Goal: Contribute content: Contribute content

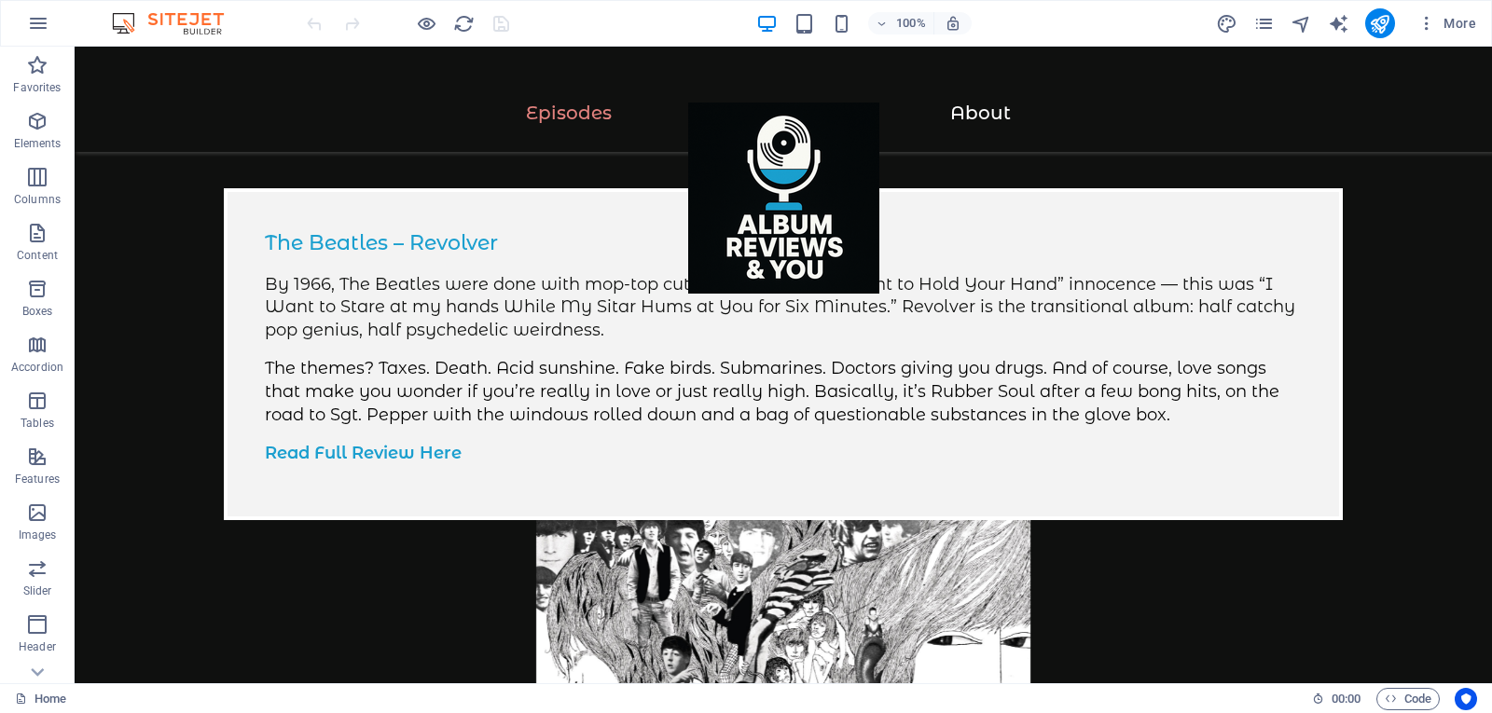
scroll to position [502, 0]
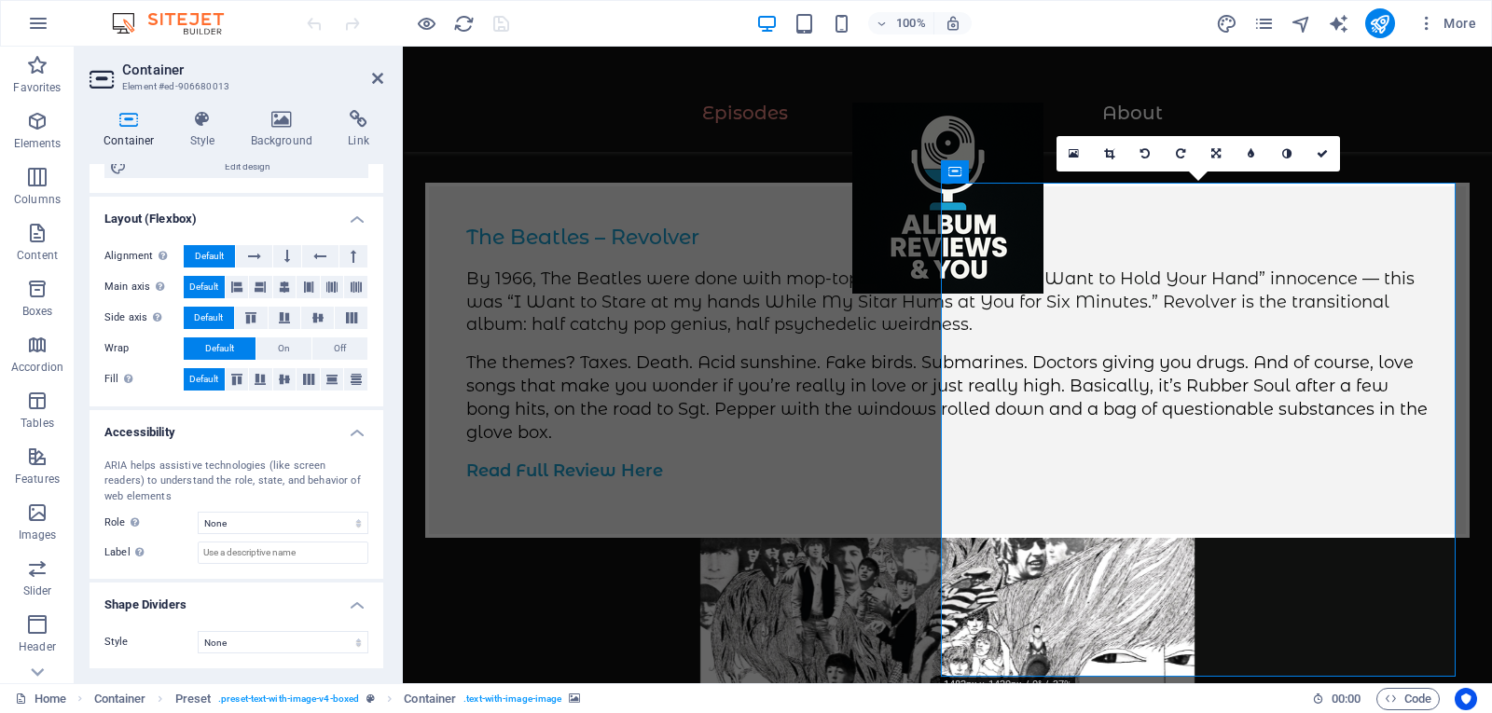
scroll to position [0, 0]
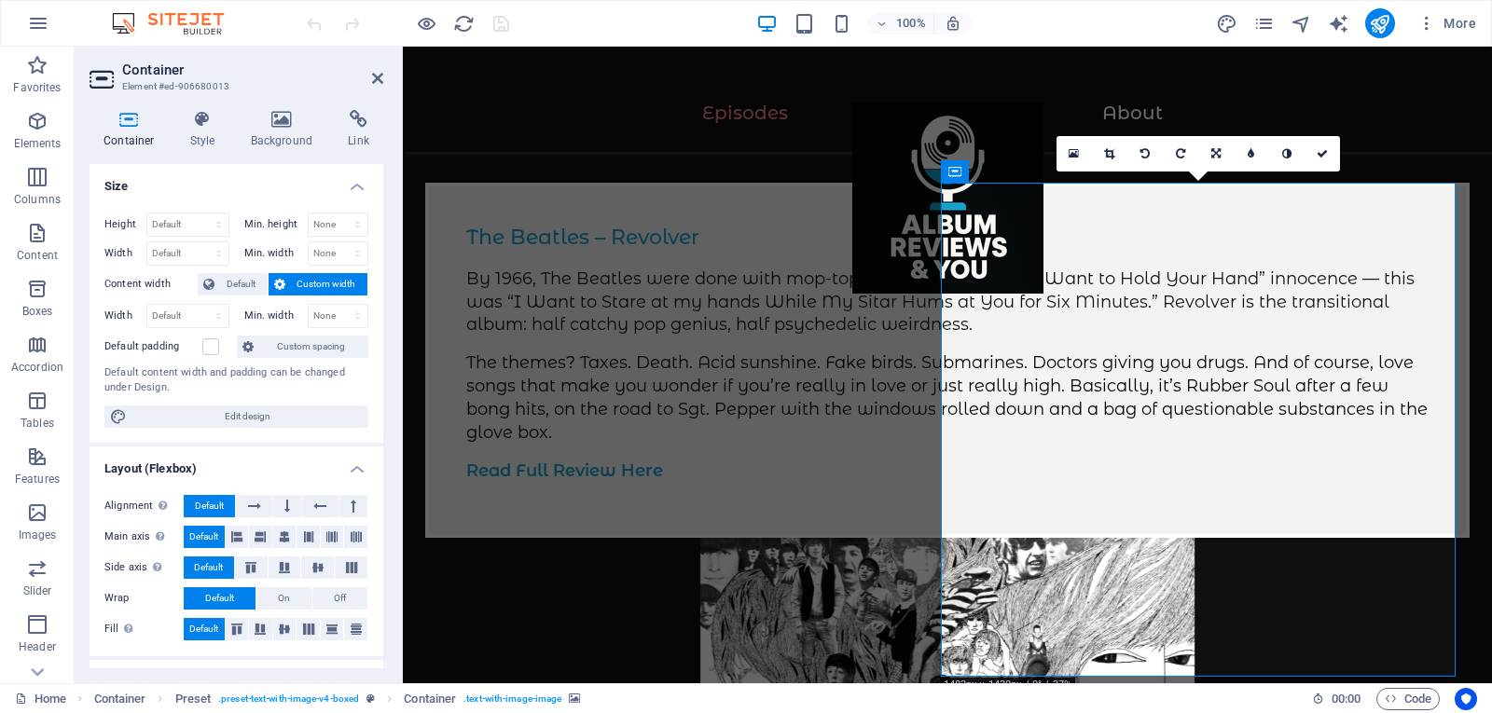
drag, startPoint x: 382, startPoint y: 402, endPoint x: 1, endPoint y: 183, distance: 439.8
click at [275, 117] on icon at bounding box center [282, 119] width 90 height 19
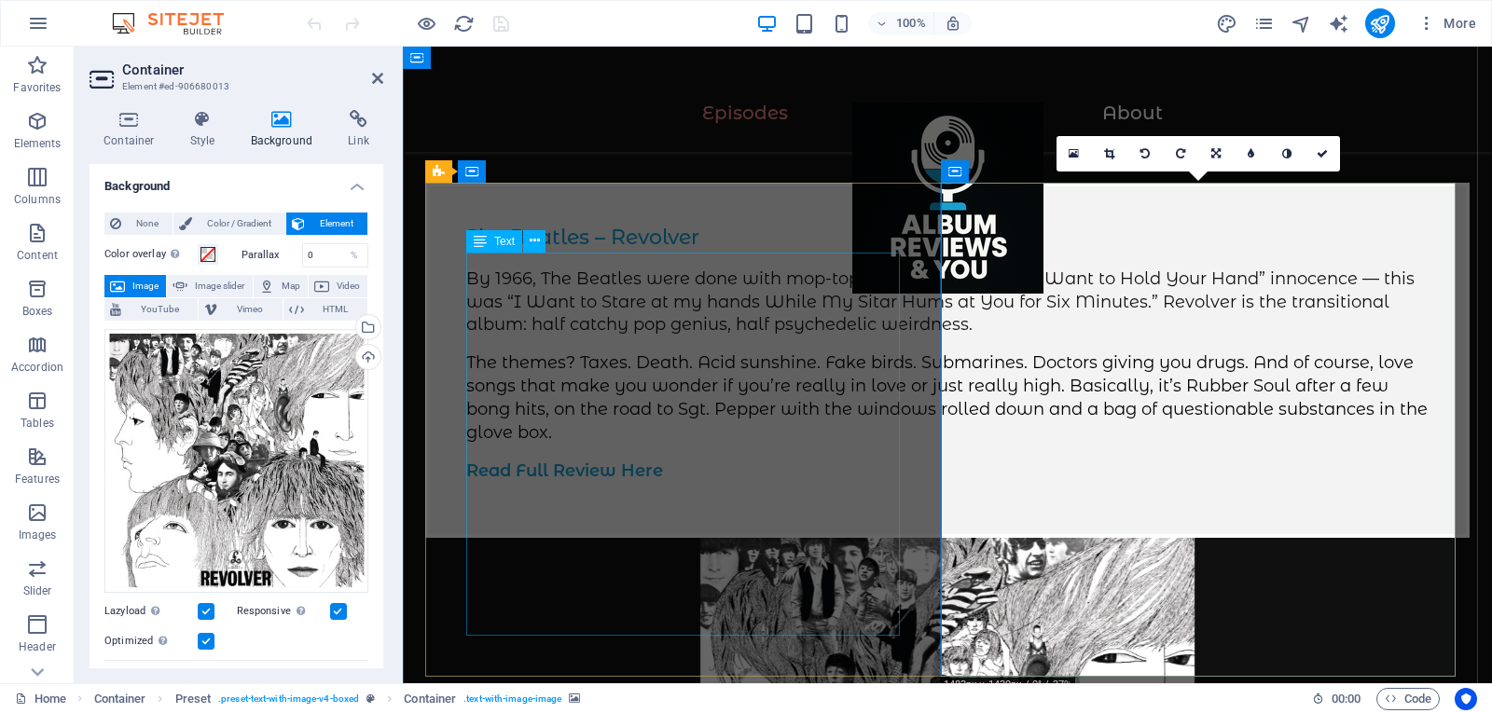
click at [601, 483] on div "By 1966, The Beatles were done with mop-top cuteness. No more “I Want to Hold Y…" at bounding box center [947, 375] width 962 height 215
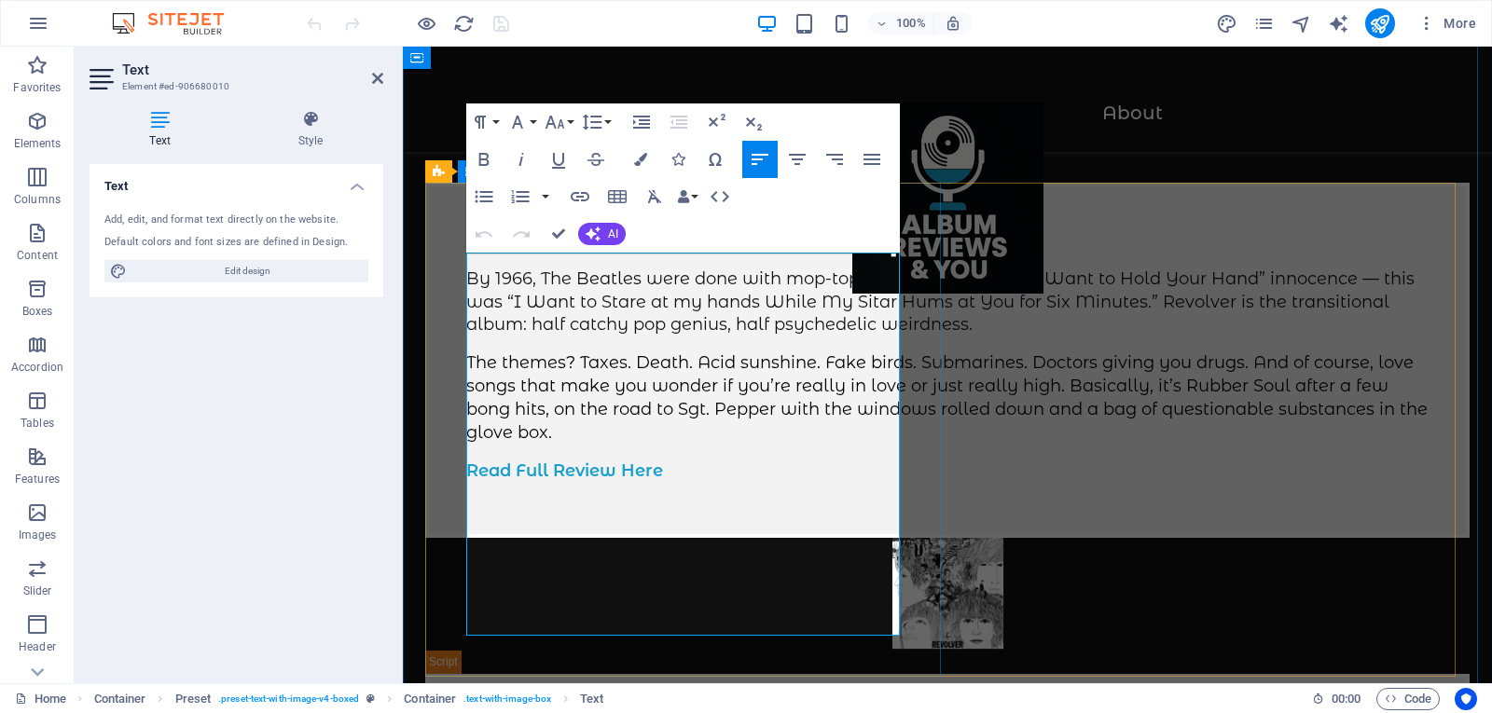
click at [475, 425] on span "The themes? Taxes. Death. Acid sunshine. Fake birds. Submarines. Doctors giving…" at bounding box center [946, 396] width 961 height 89
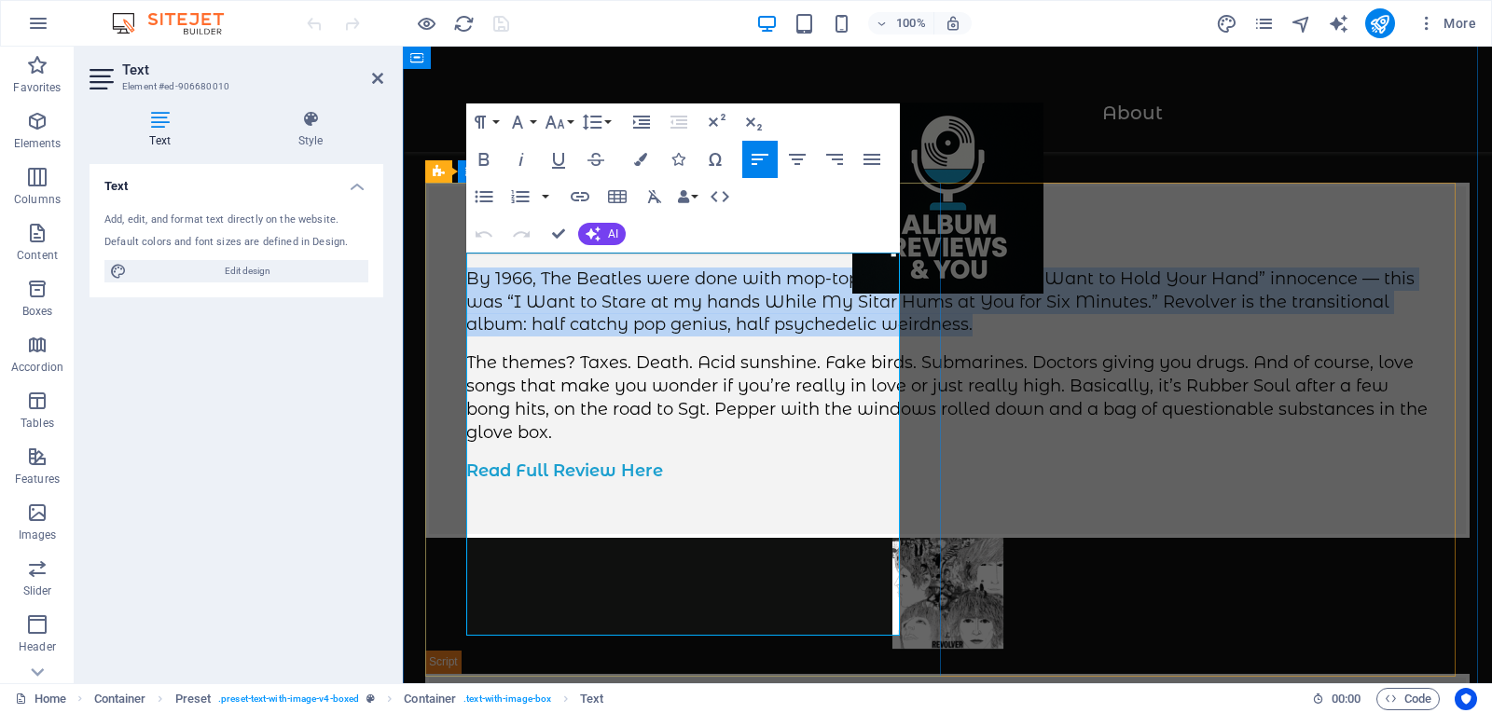
drag, startPoint x: 470, startPoint y: 430, endPoint x: 468, endPoint y: 273, distance: 156.6
click at [468, 273] on div "By 1966, The Beatles were done with mop-top cuteness. No more “I Want to Hold Y…" at bounding box center [947, 375] width 962 height 215
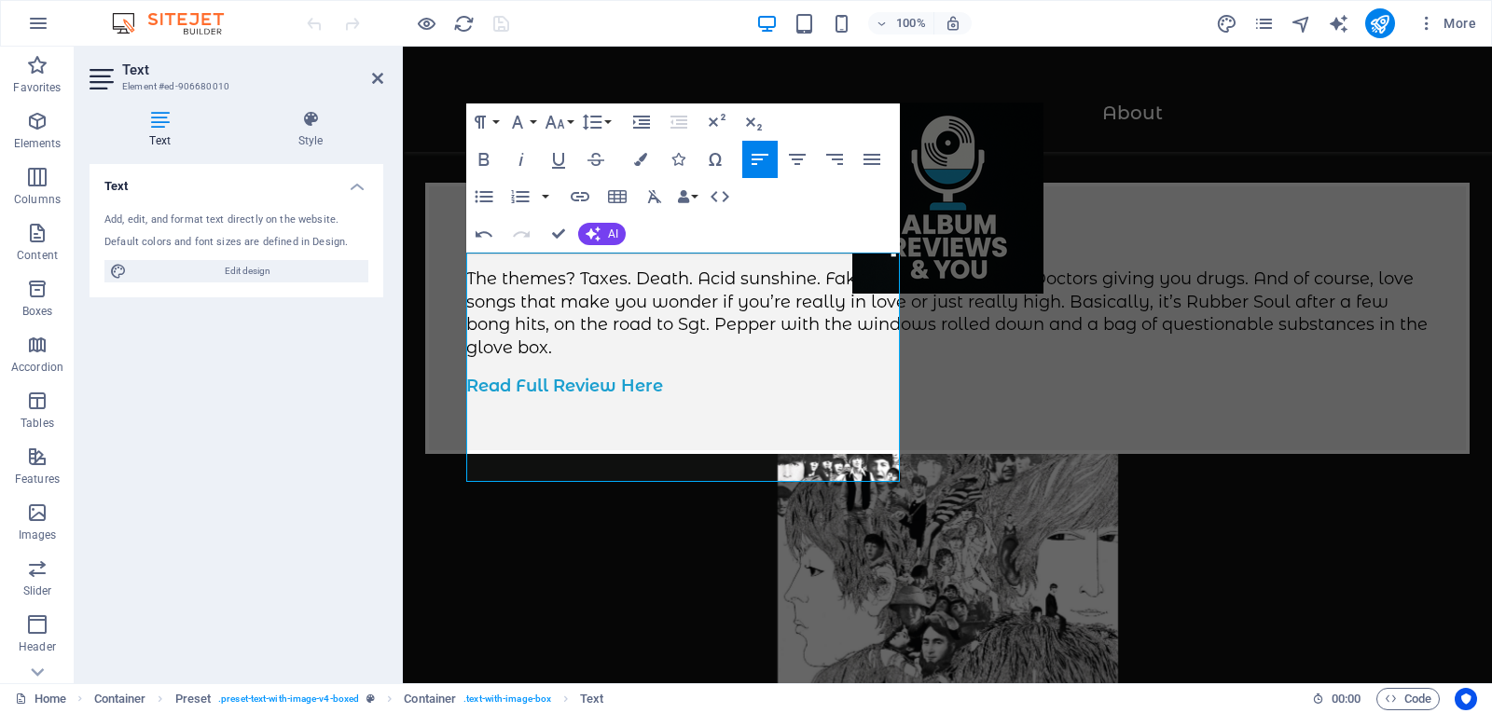
click at [989, 454] on figure at bounding box center [947, 624] width 1044 height 340
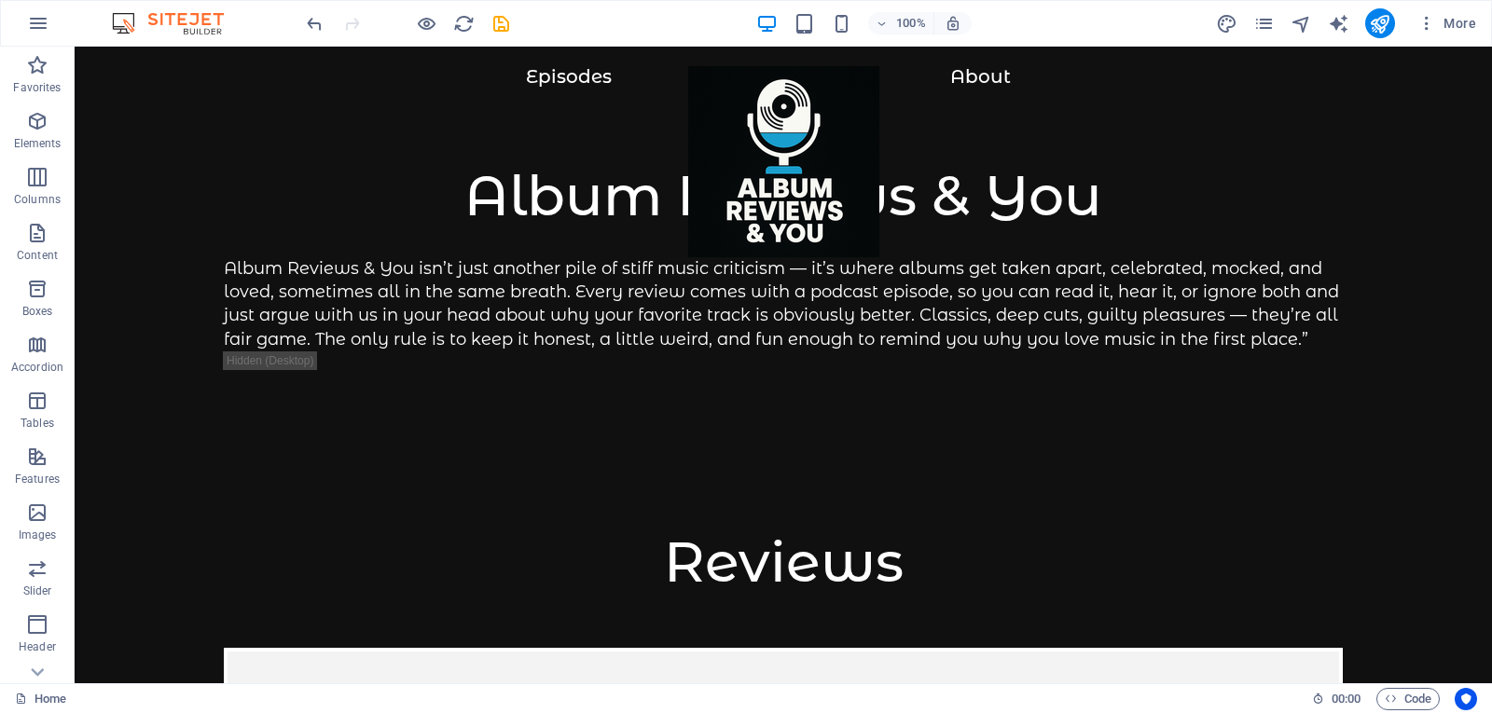
scroll to position [24, 0]
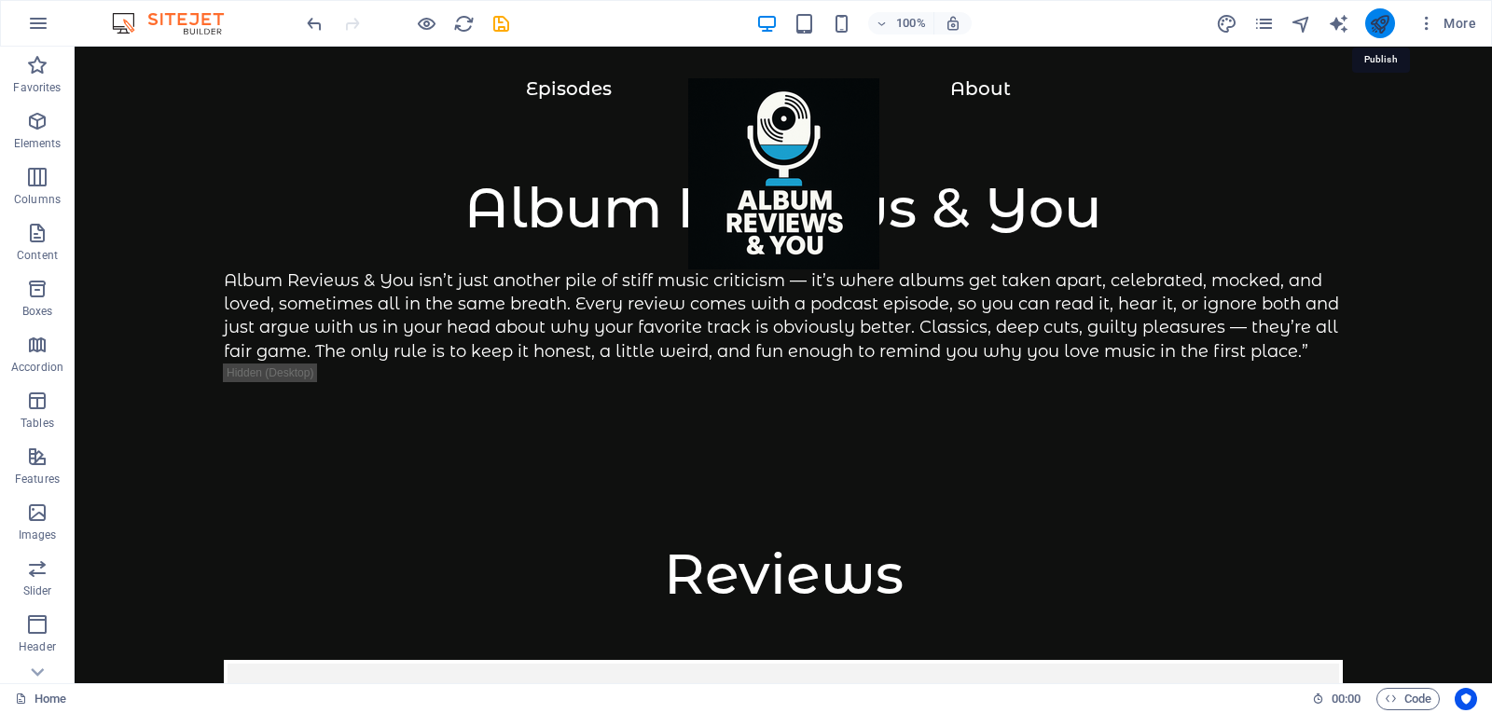
click at [1382, 30] on icon "publish" at bounding box center [1379, 23] width 21 height 21
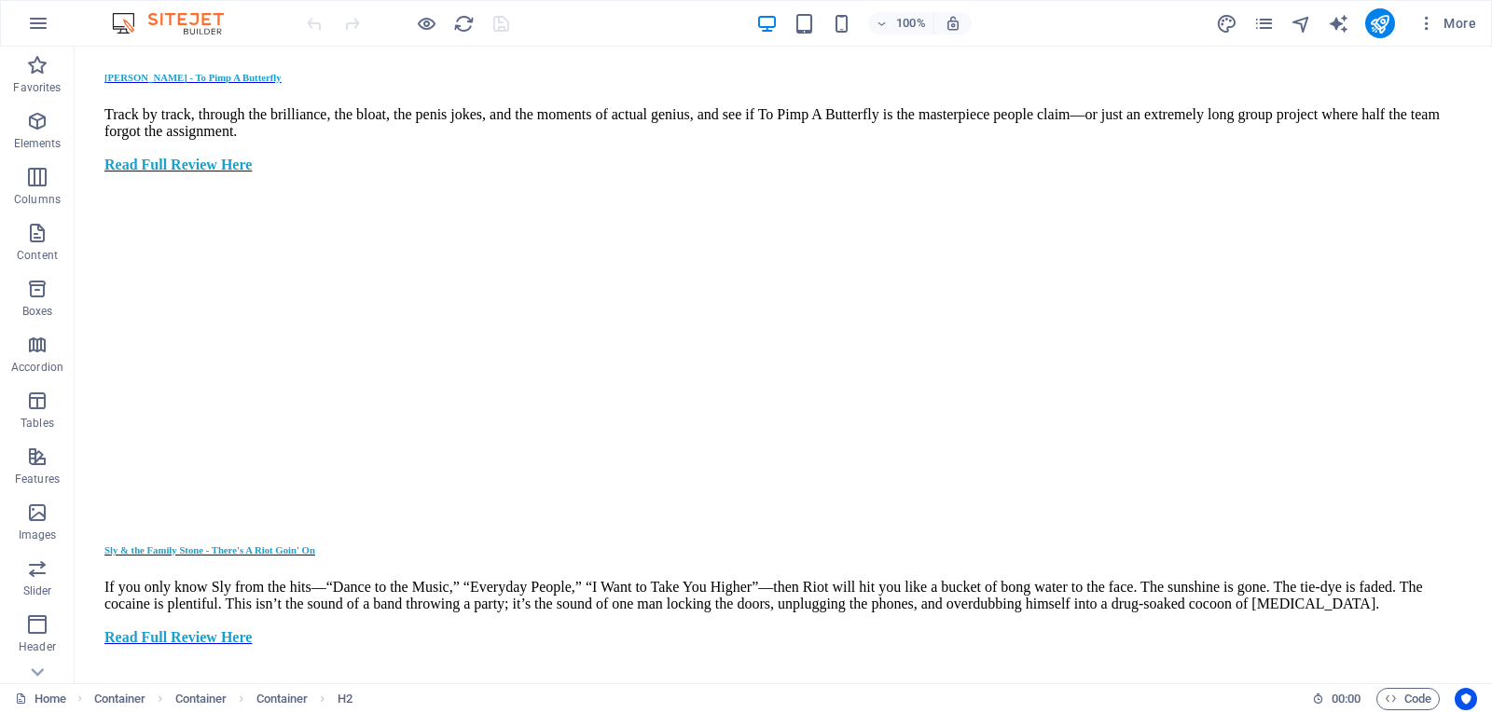
scroll to position [1022, 0]
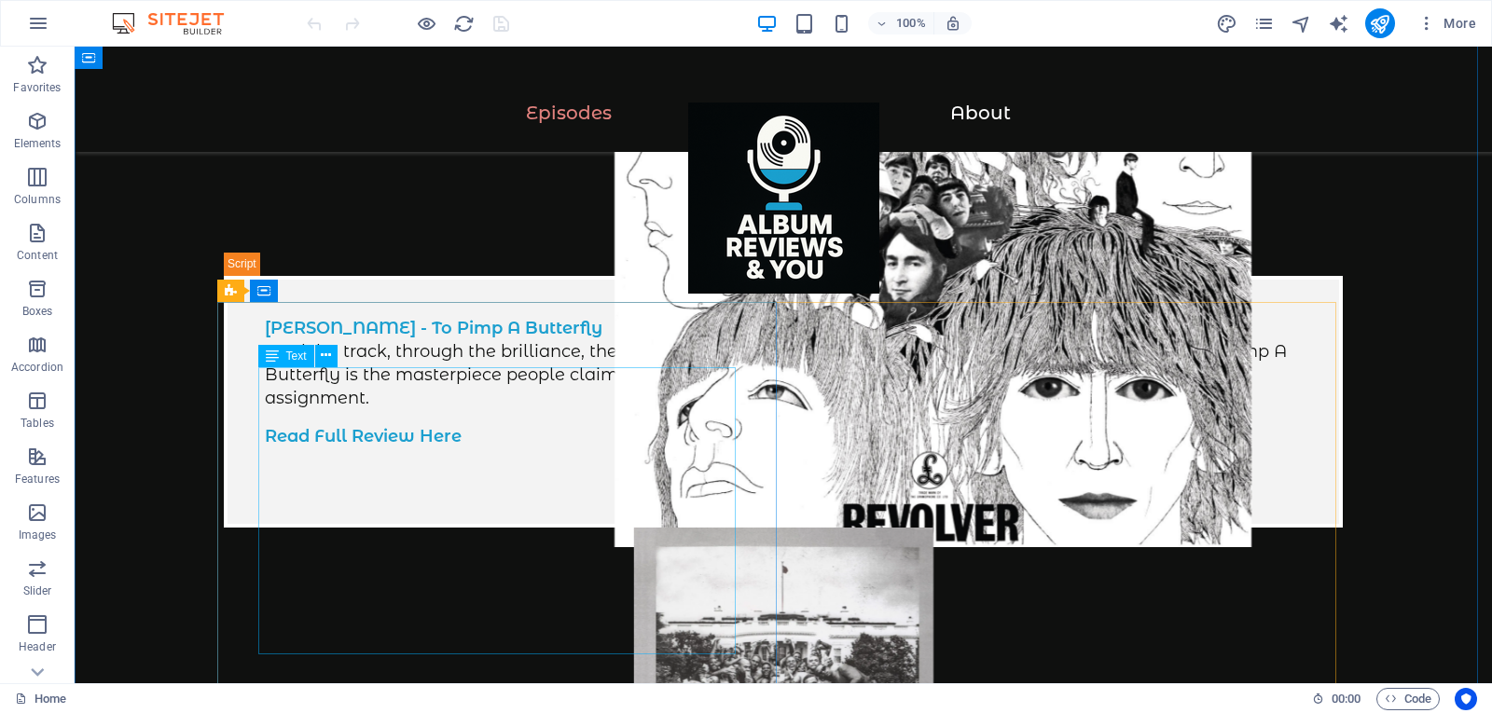
click at [83, 602] on div "Reviews The Beatles – Revolver The themes? Taxes. Death. Acid sunshine. Fake bi…" at bounding box center [783, 643] width 1417 height 2360
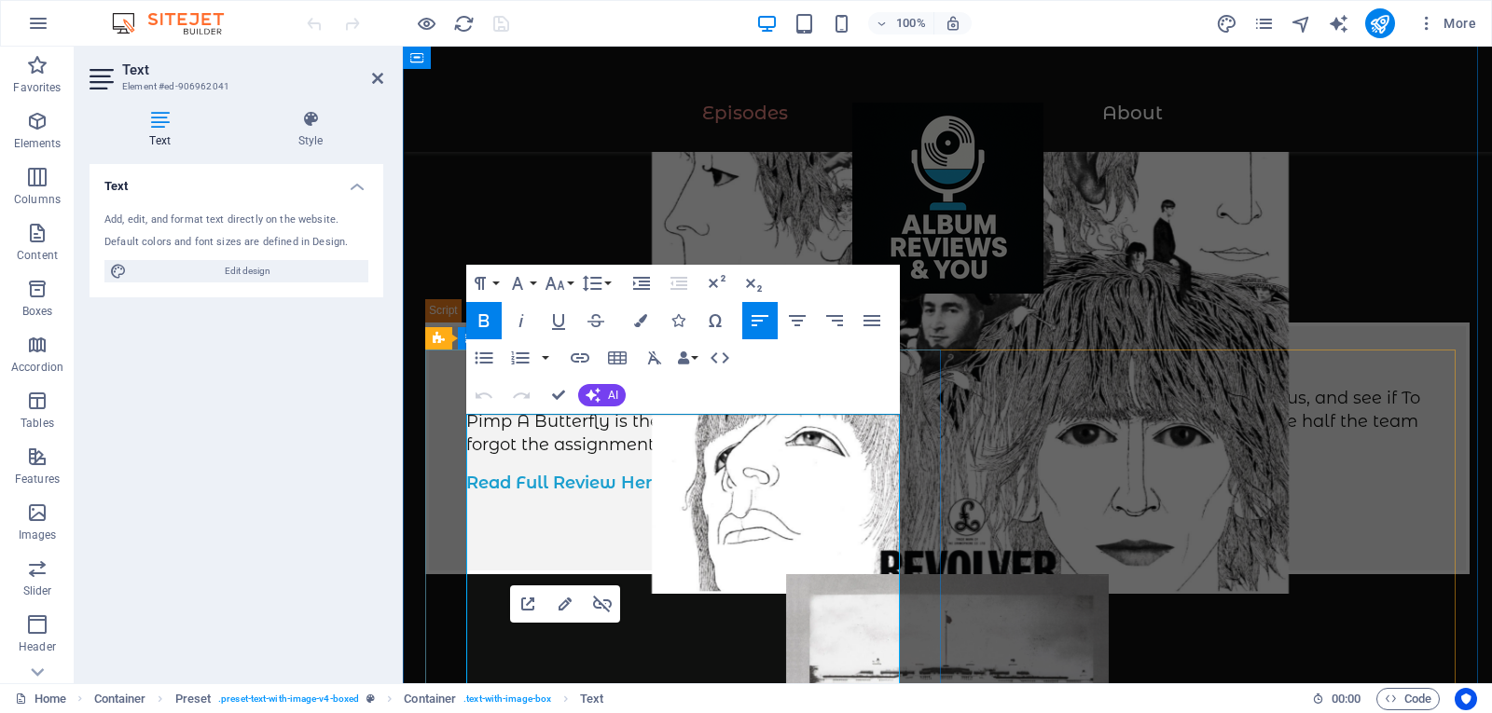
click at [579, 356] on icon "button" at bounding box center [580, 358] width 22 height 22
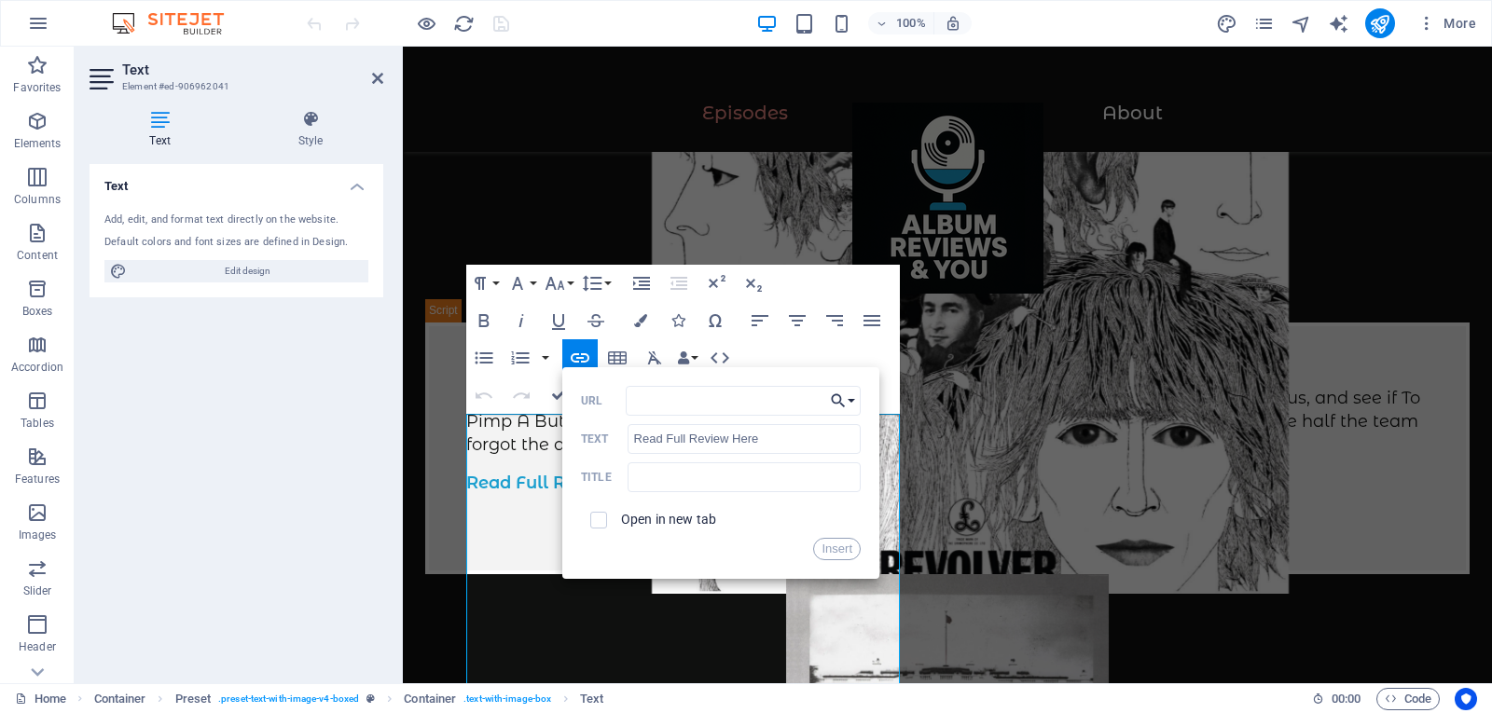
click at [852, 398] on button "Choose Link" at bounding box center [842, 401] width 35 height 30
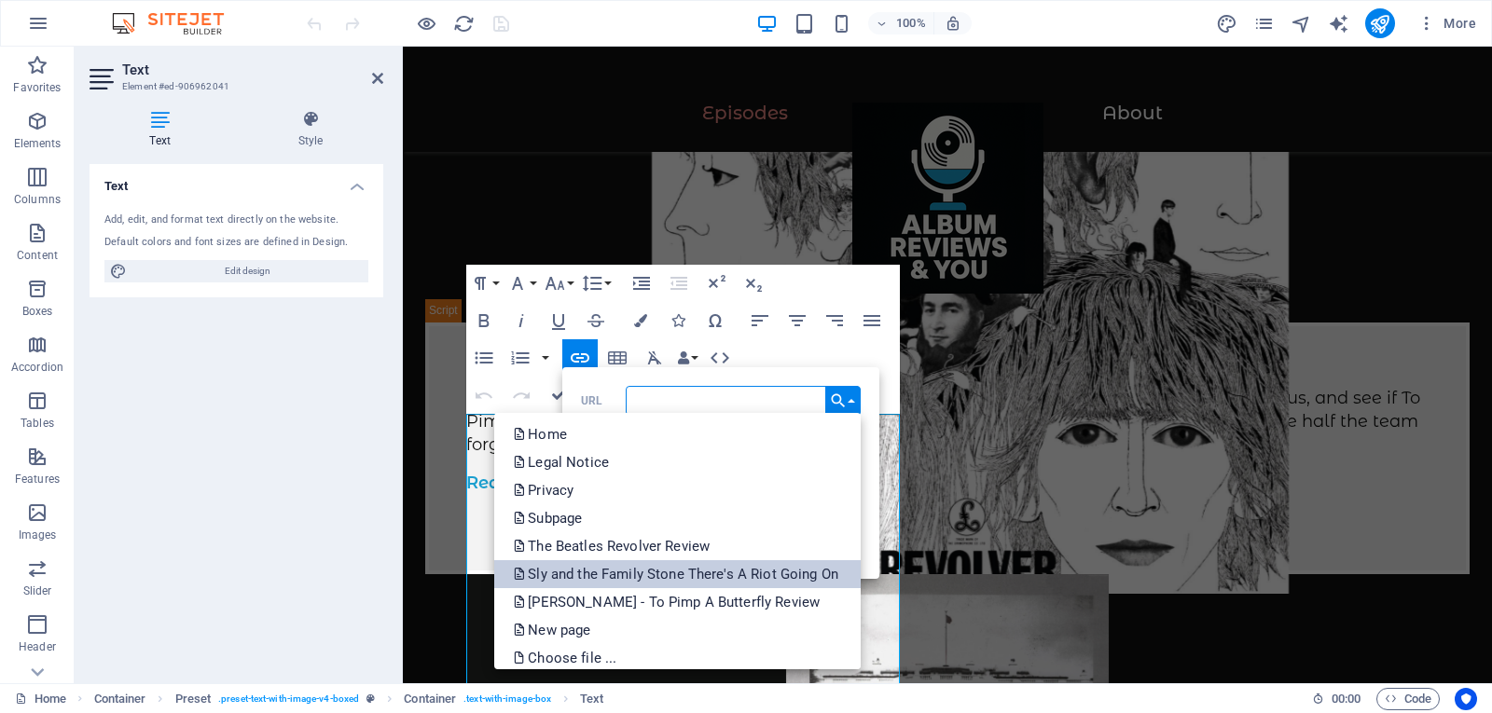
click at [653, 565] on p "Sly and the Family Stone There's A Riot Going On" at bounding box center [677, 574] width 329 height 28
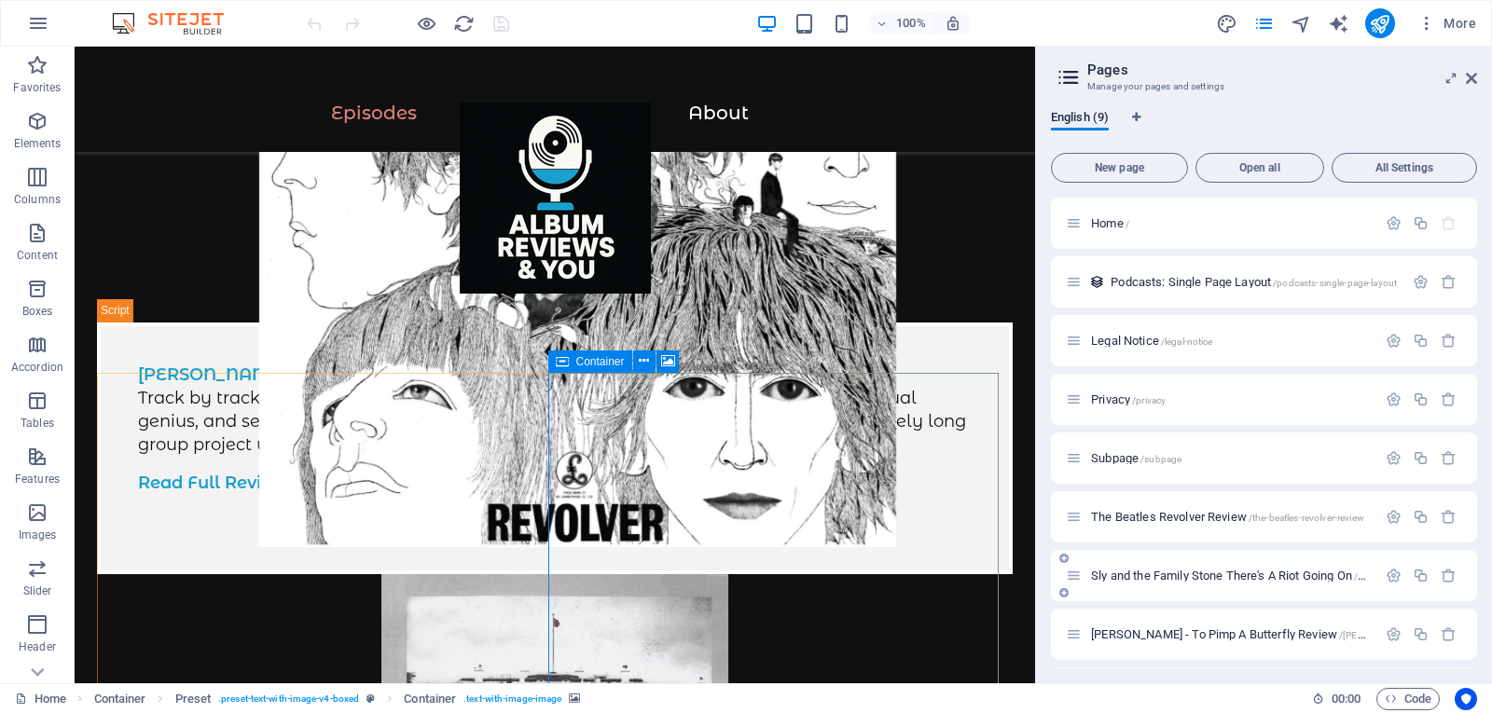
click at [1163, 587] on div "Sly and the Family Stone There's A Riot Going On /sly-and-the-family-stone-ther…" at bounding box center [1264, 575] width 426 height 51
click at [1166, 579] on span "Sly and the Family Stone There's A Riot Going On /sly-and-the-family-stone-ther…" at bounding box center [1324, 576] width 467 height 14
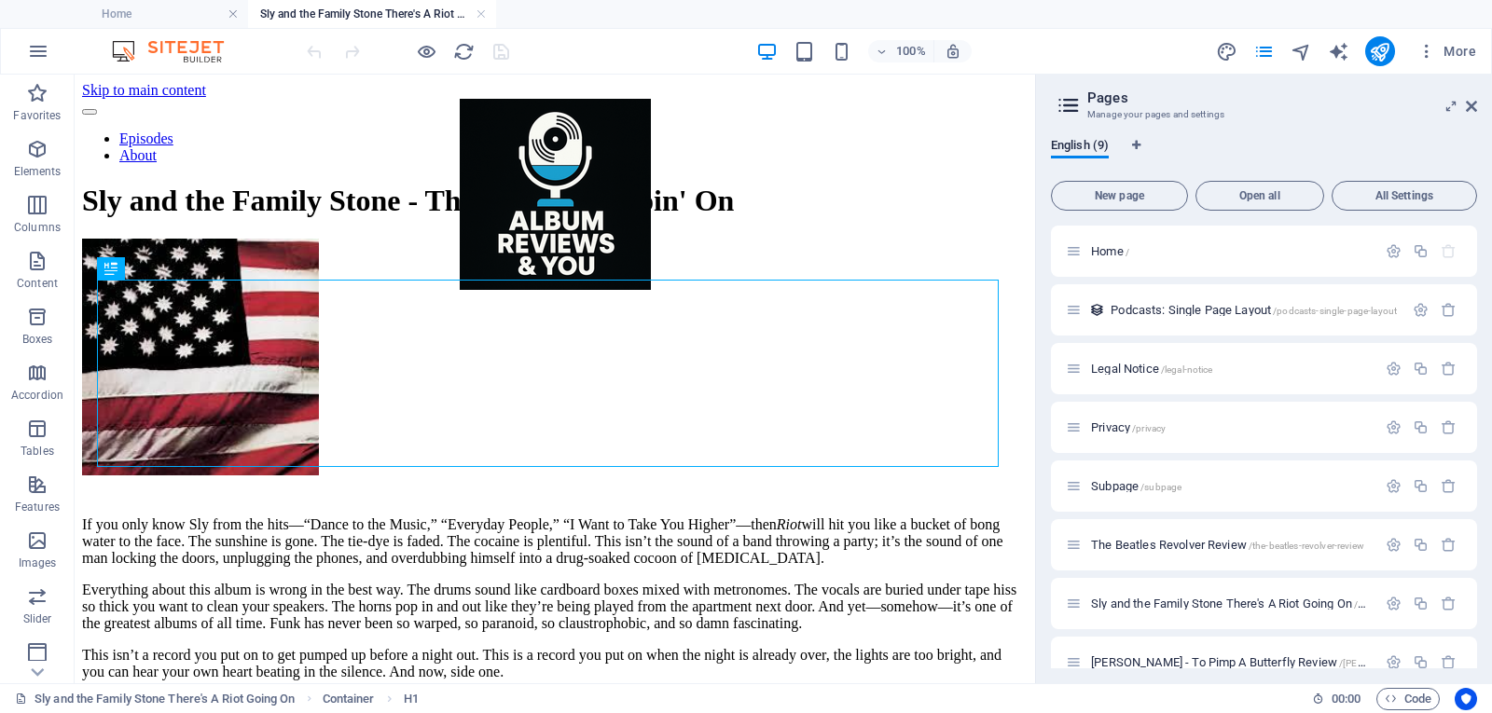
scroll to position [0, 0]
click at [163, 184] on div at bounding box center [554, 184] width 945 height 0
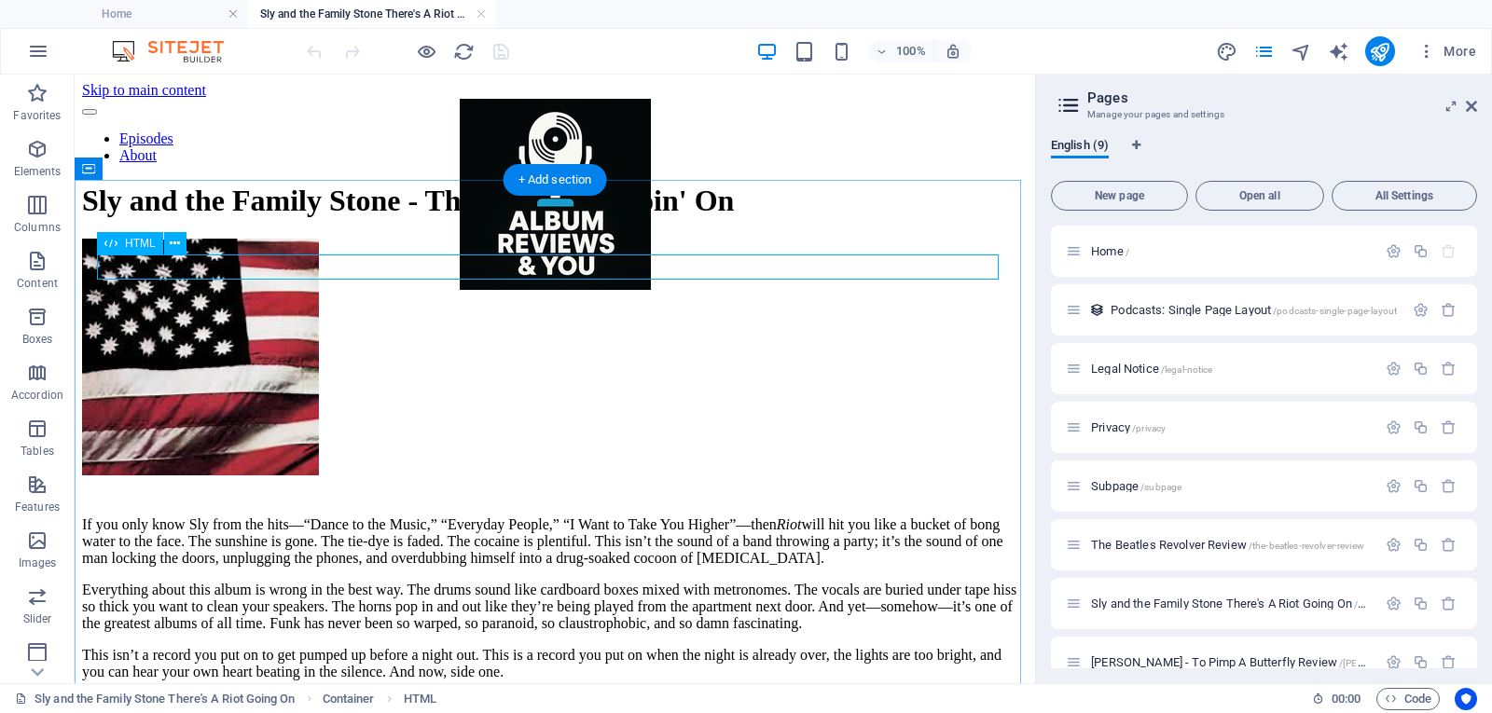
click at [216, 184] on div at bounding box center [554, 184] width 945 height 0
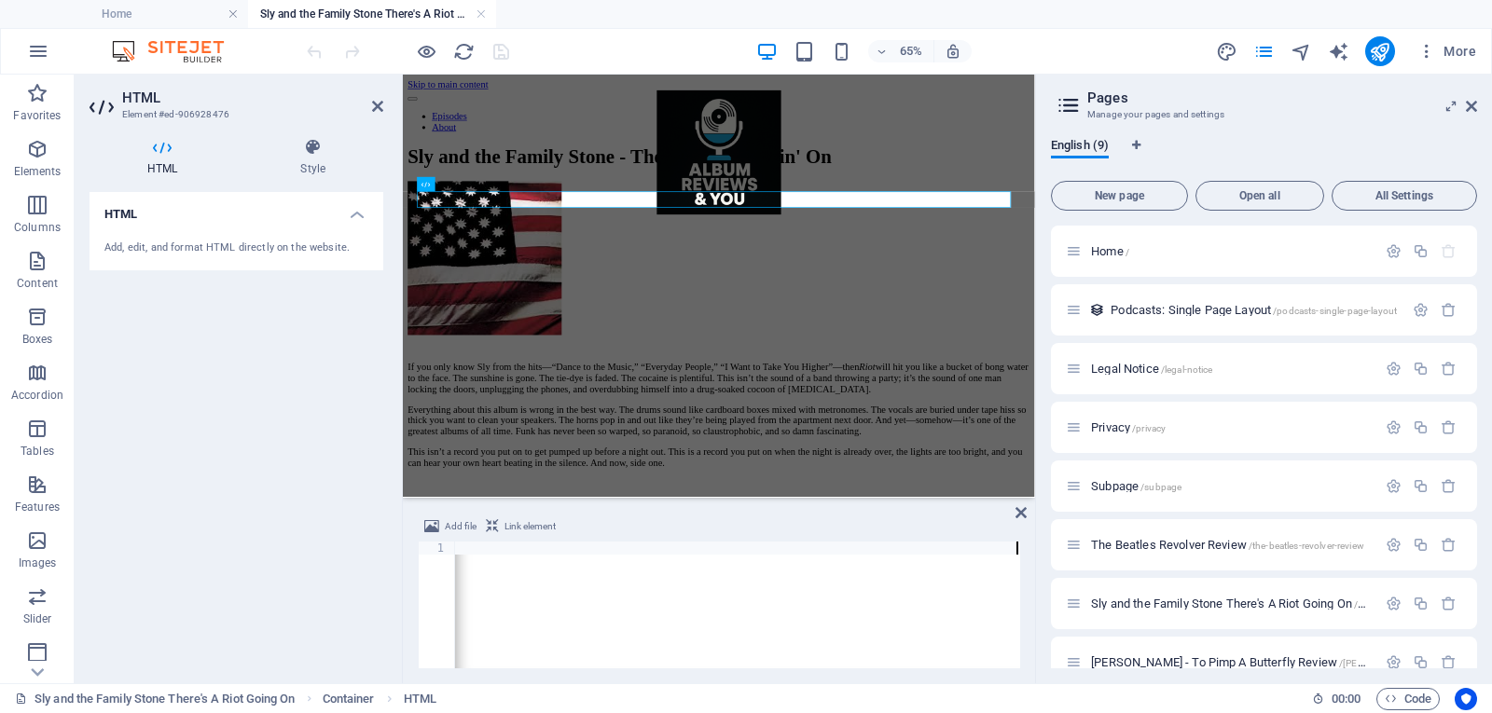
click at [574, 582] on div "< div id = "buzzsprout-player-17790443" > </ div > < script src = "https://www.…" at bounding box center [171, 616] width 1698 height 149
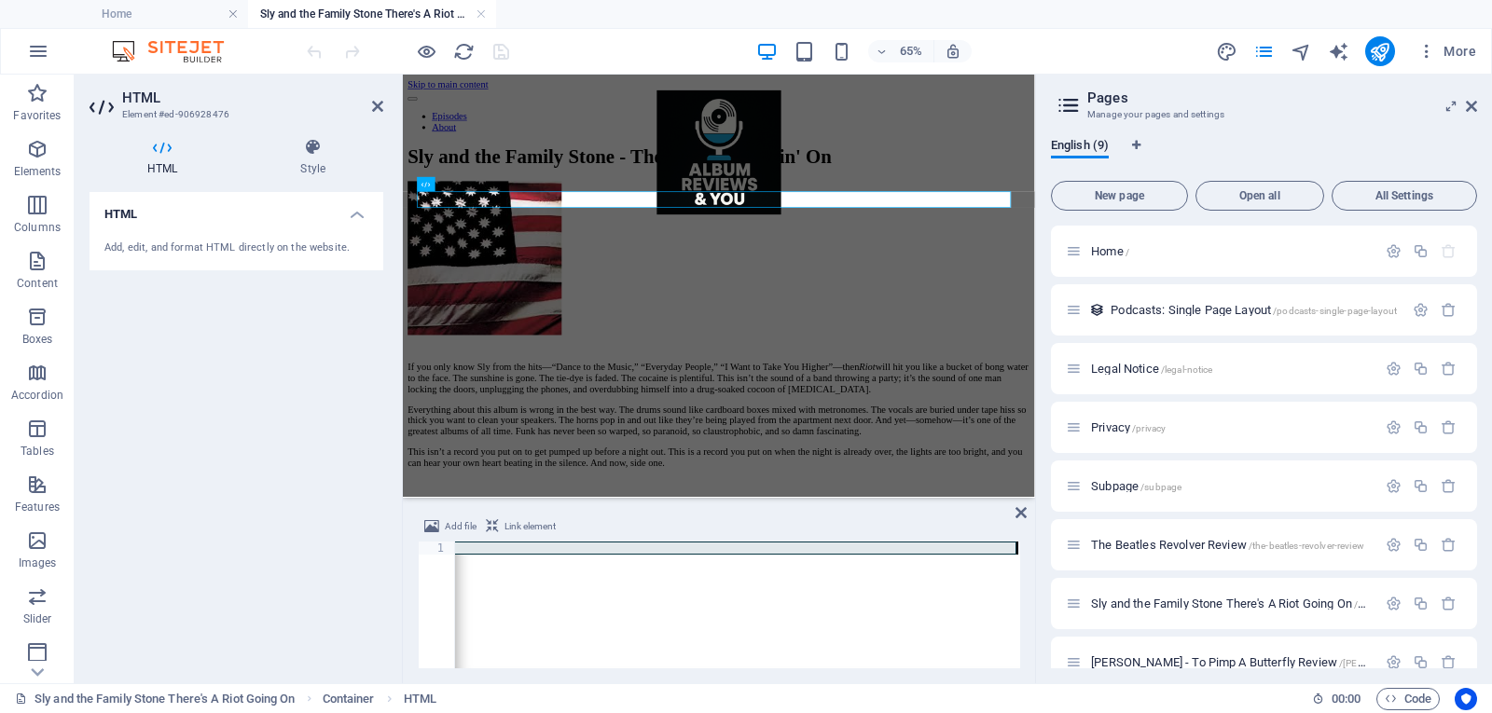
type textarea "<div id="buzzsprout-player-17791443"></div><script src="https://www.buzzsprout.…"
drag, startPoint x: 625, startPoint y: 550, endPoint x: 420, endPoint y: 549, distance: 204.2
click at [394, 553] on div "HTML Element #ed-906928476 HTML Style HTML Add, edit, and format HTML directly …" at bounding box center [555, 379] width 960 height 609
click at [570, 23] on ul "Home Sly and the Family Stone There's A Riot Going On" at bounding box center [746, 14] width 1492 height 28
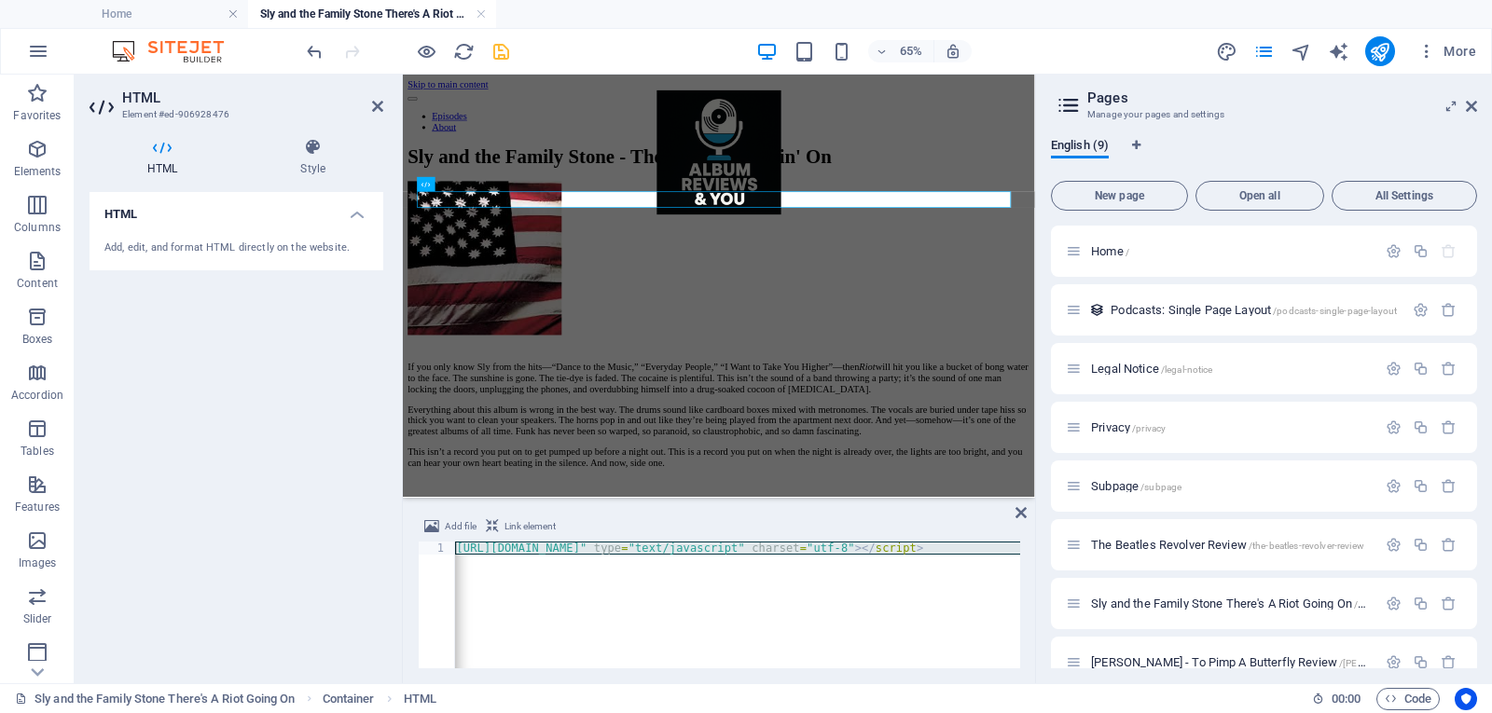
click at [506, 49] on icon "save" at bounding box center [500, 51] width 21 height 21
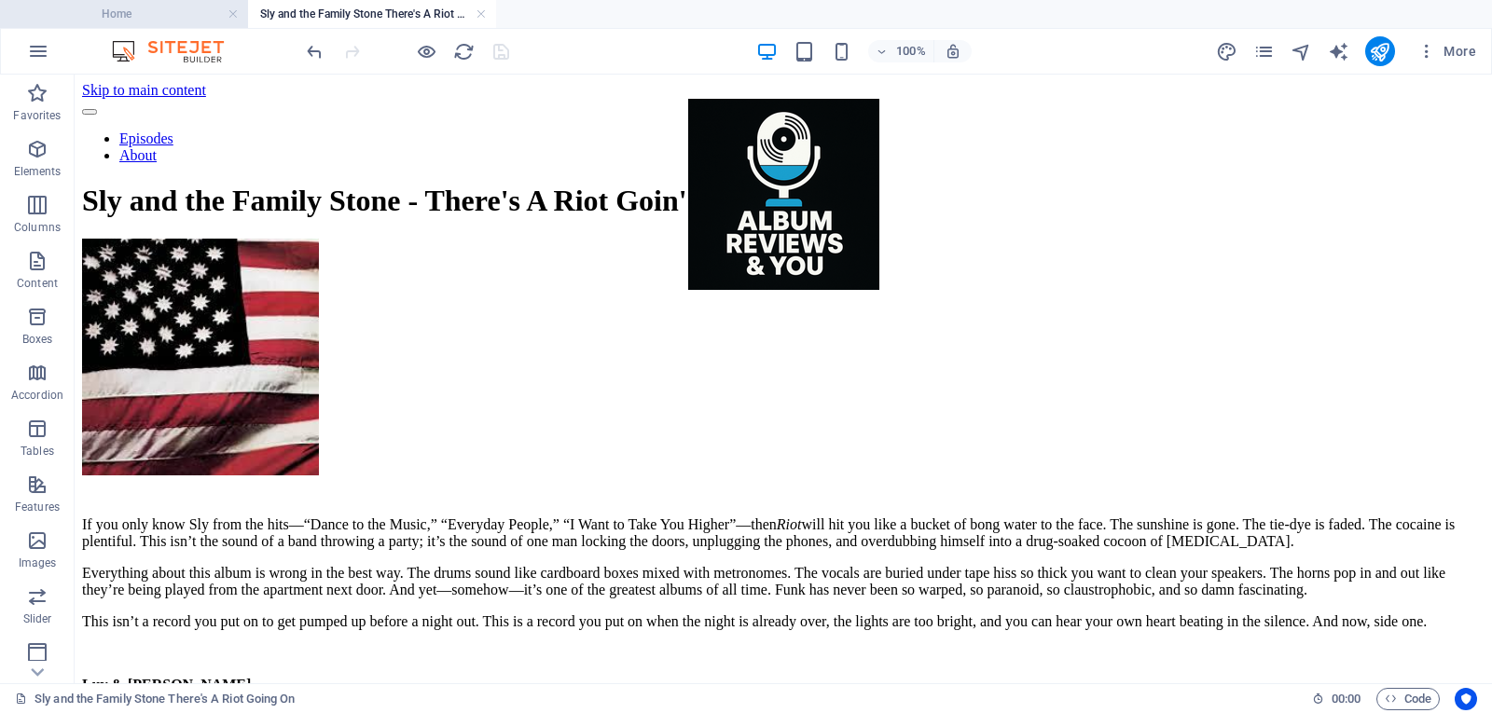
click at [169, 7] on h4 "Home" at bounding box center [124, 14] width 248 height 21
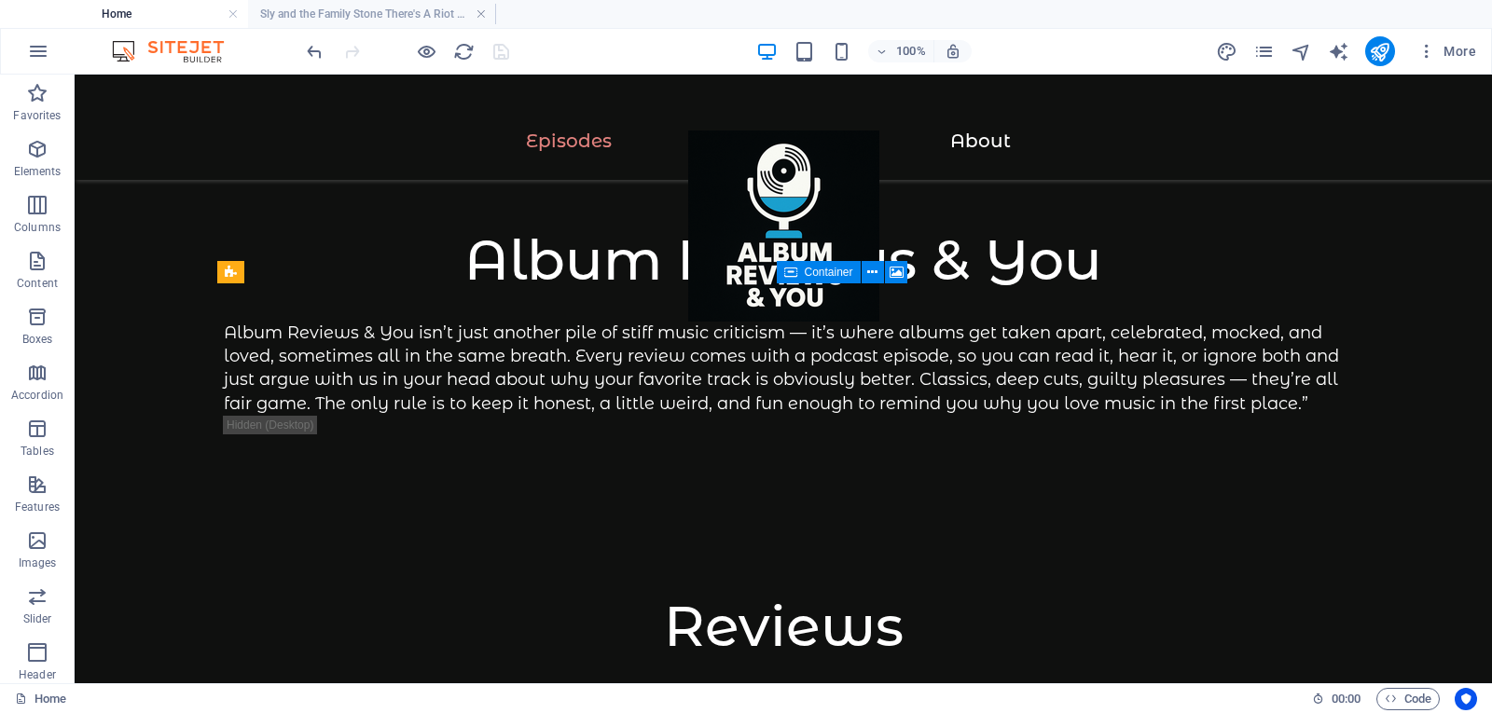
scroll to position [1068, 0]
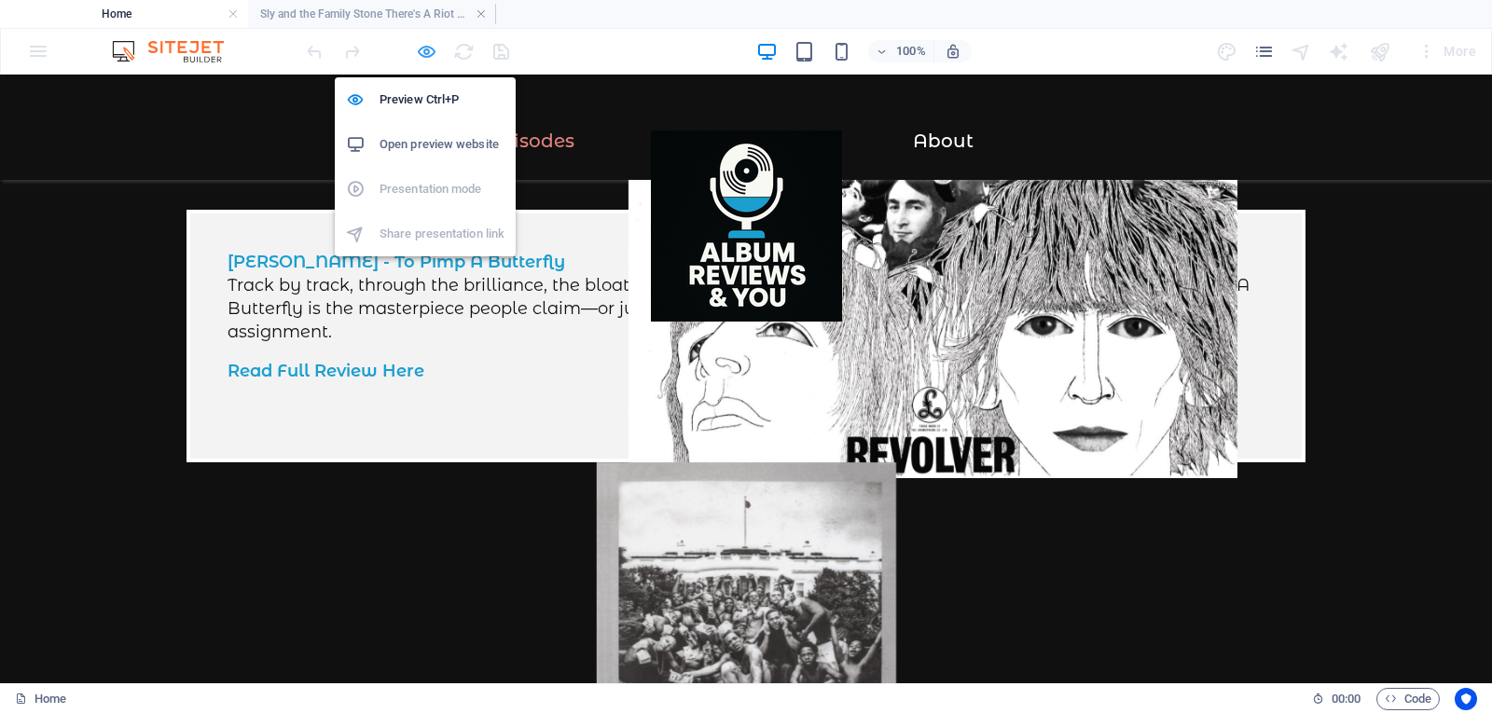
scroll to position [1046, 0]
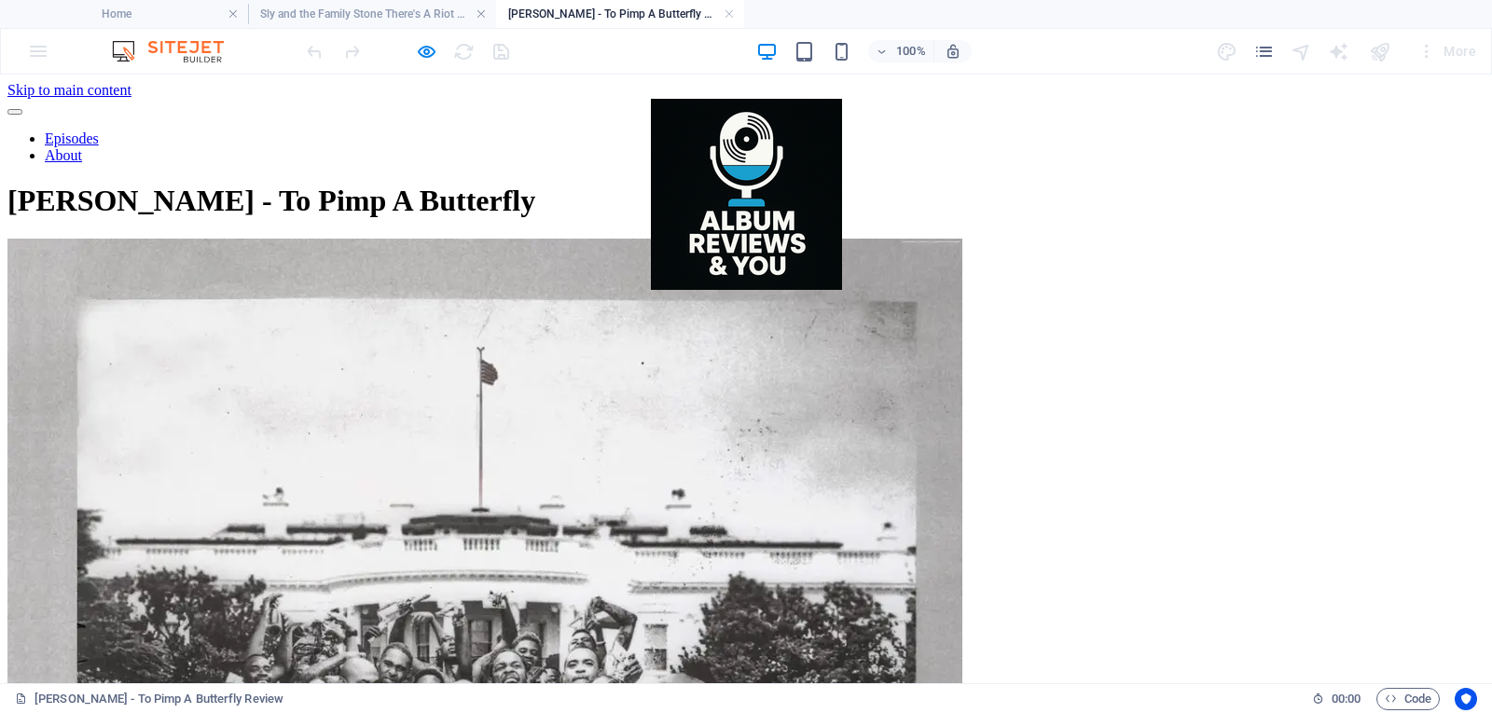
scroll to position [0, 0]
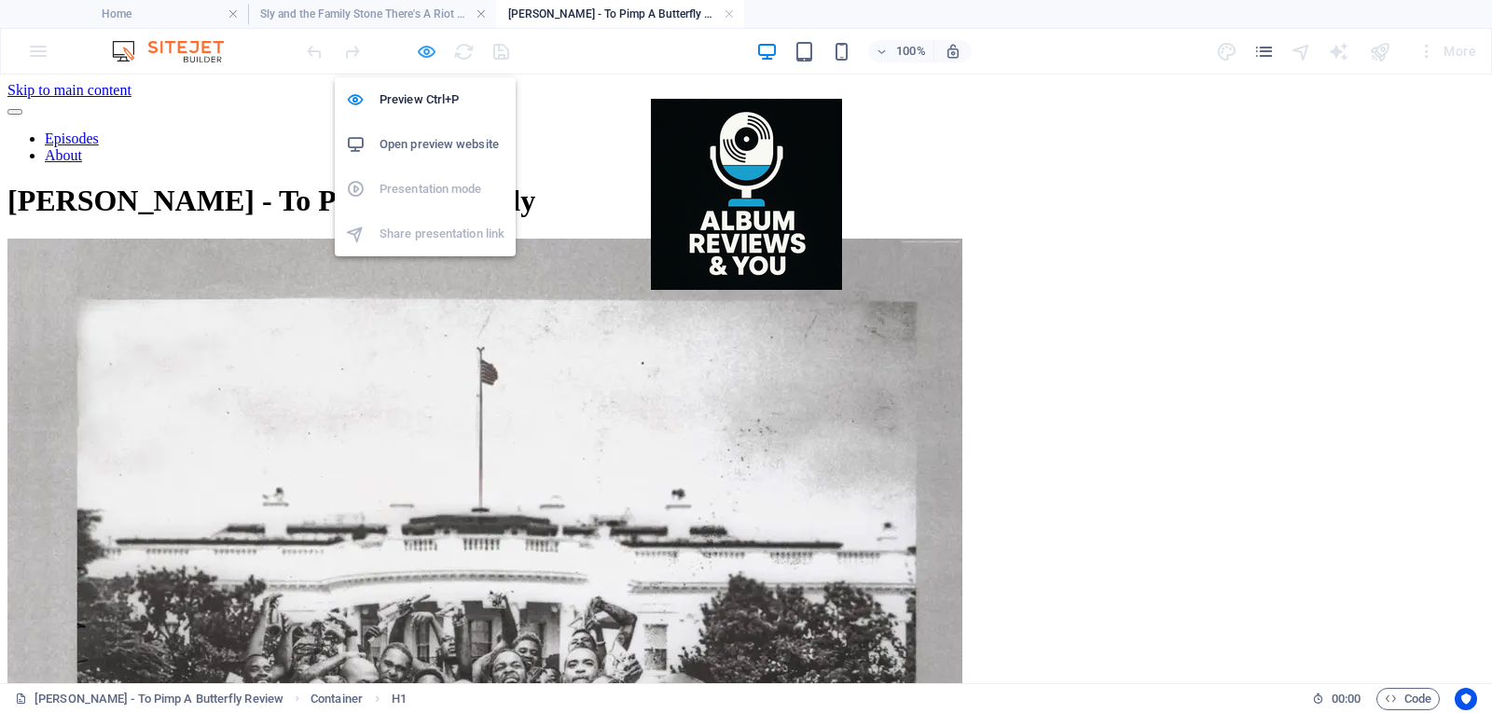
click at [420, 51] on icon "button" at bounding box center [426, 51] width 21 height 21
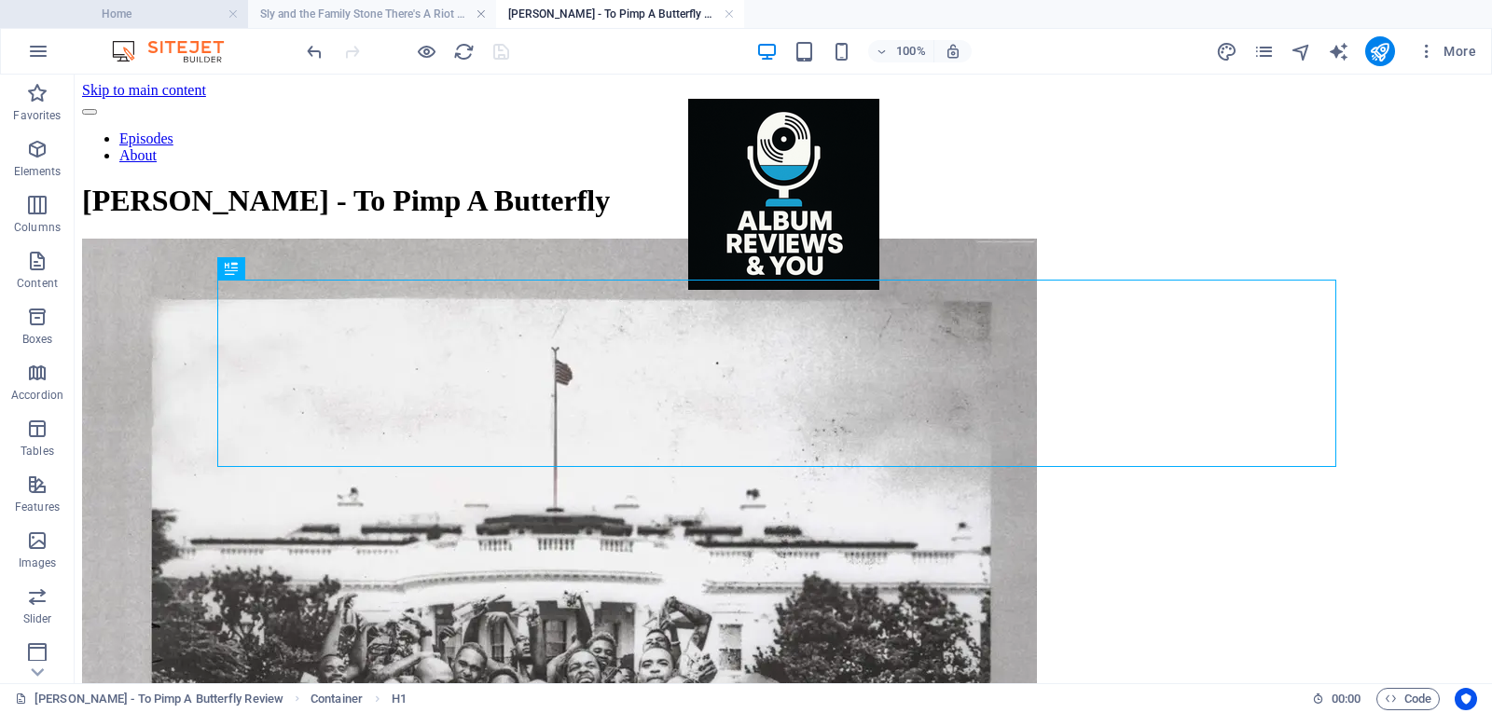
click at [173, 20] on h4 "Home" at bounding box center [124, 14] width 248 height 21
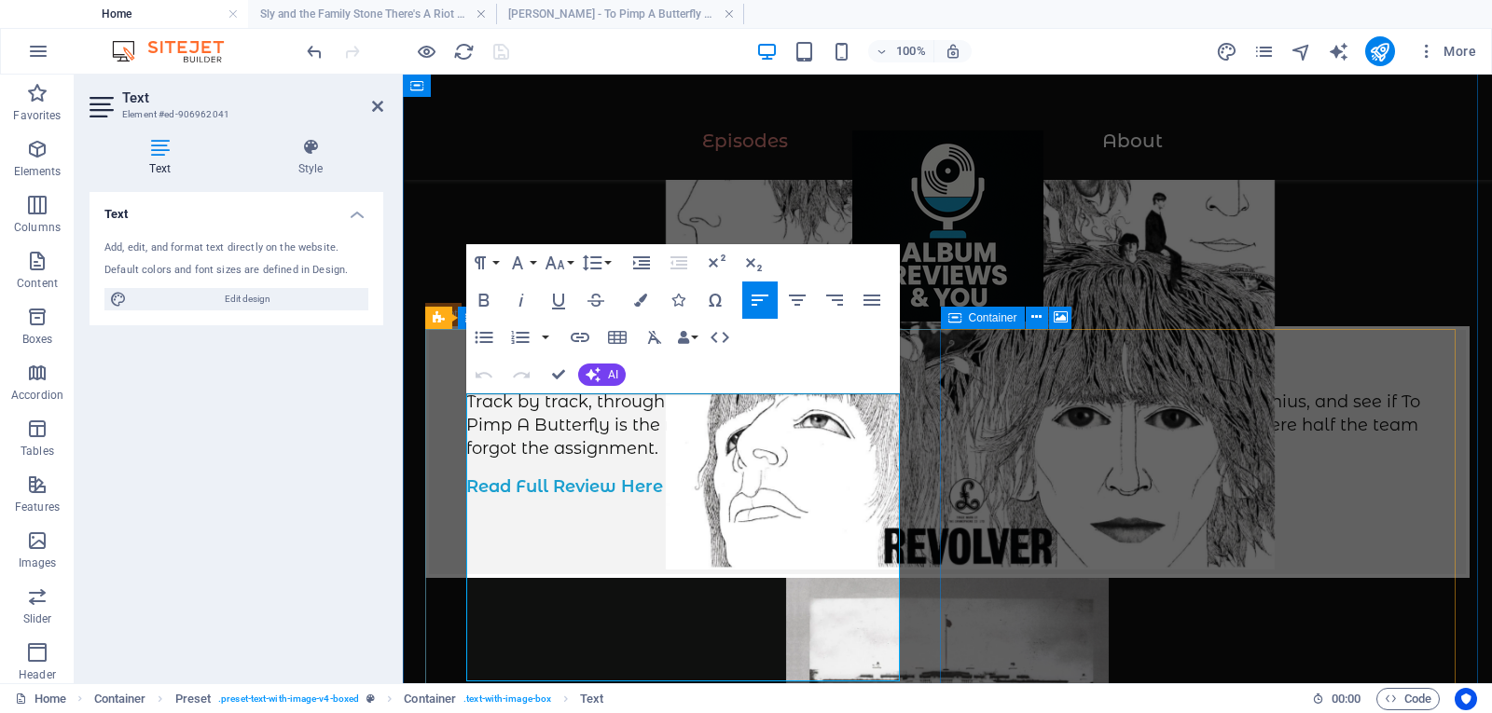
scroll to position [1070, 0]
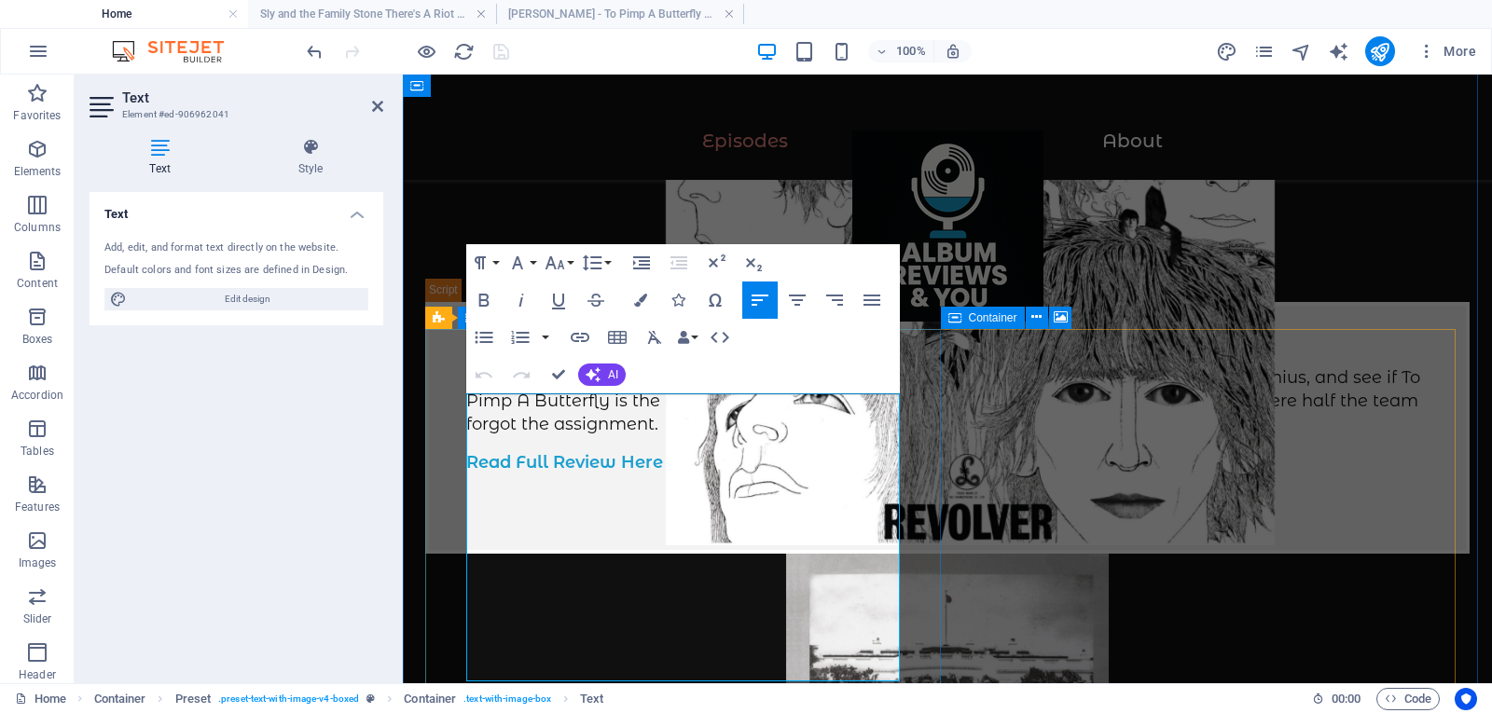
drag, startPoint x: 607, startPoint y: 629, endPoint x: 519, endPoint y: 618, distance: 88.3
click at [582, 339] on icon "button" at bounding box center [580, 337] width 22 height 22
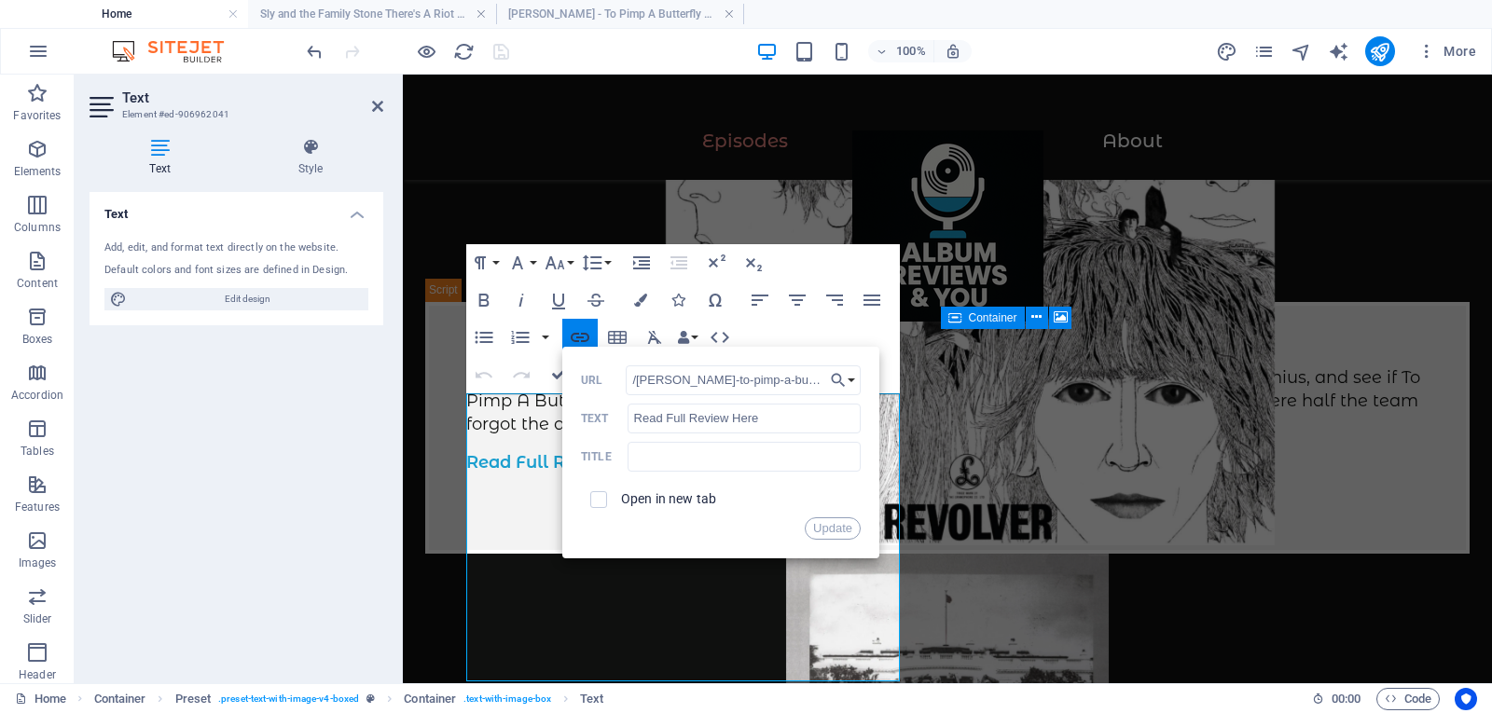
scroll to position [0, 36]
click at [850, 381] on button "Choose Link" at bounding box center [842, 380] width 35 height 30
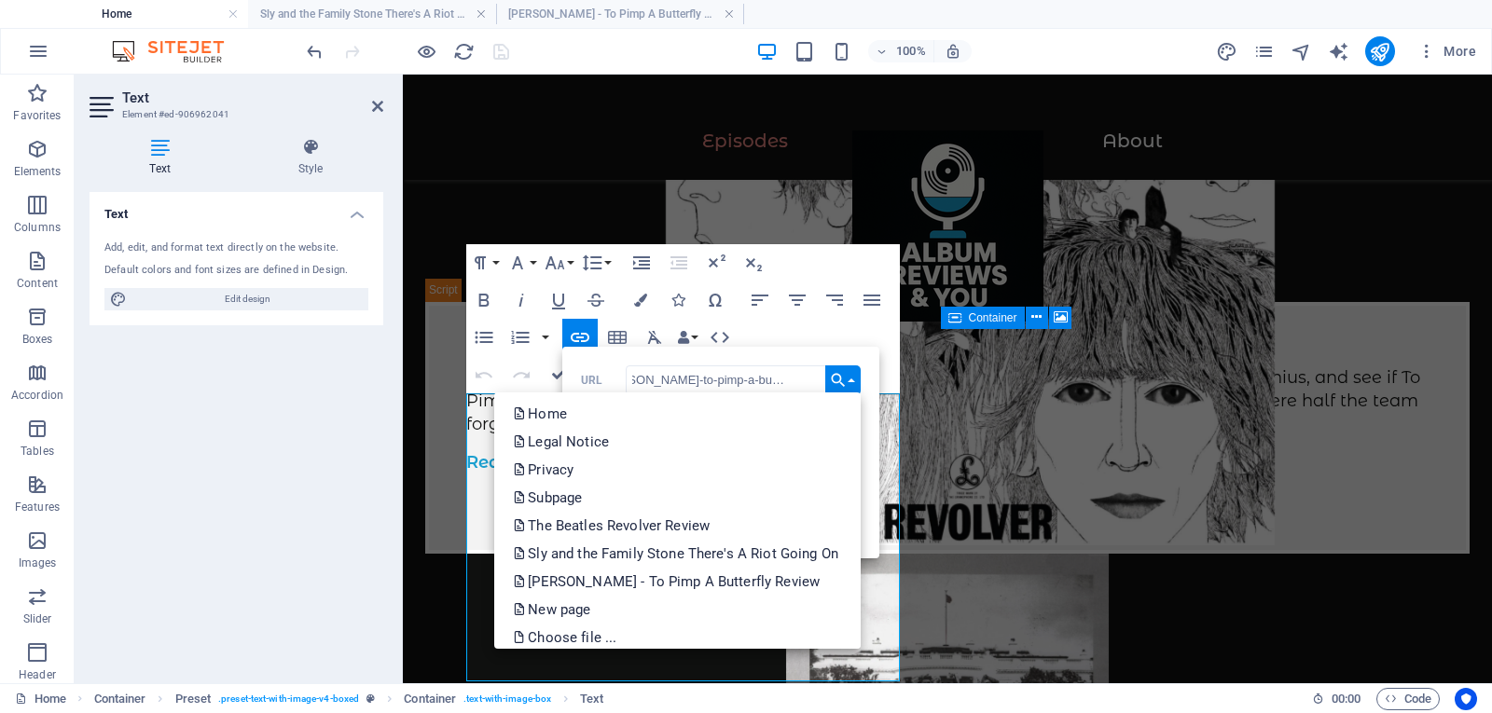
scroll to position [0, 0]
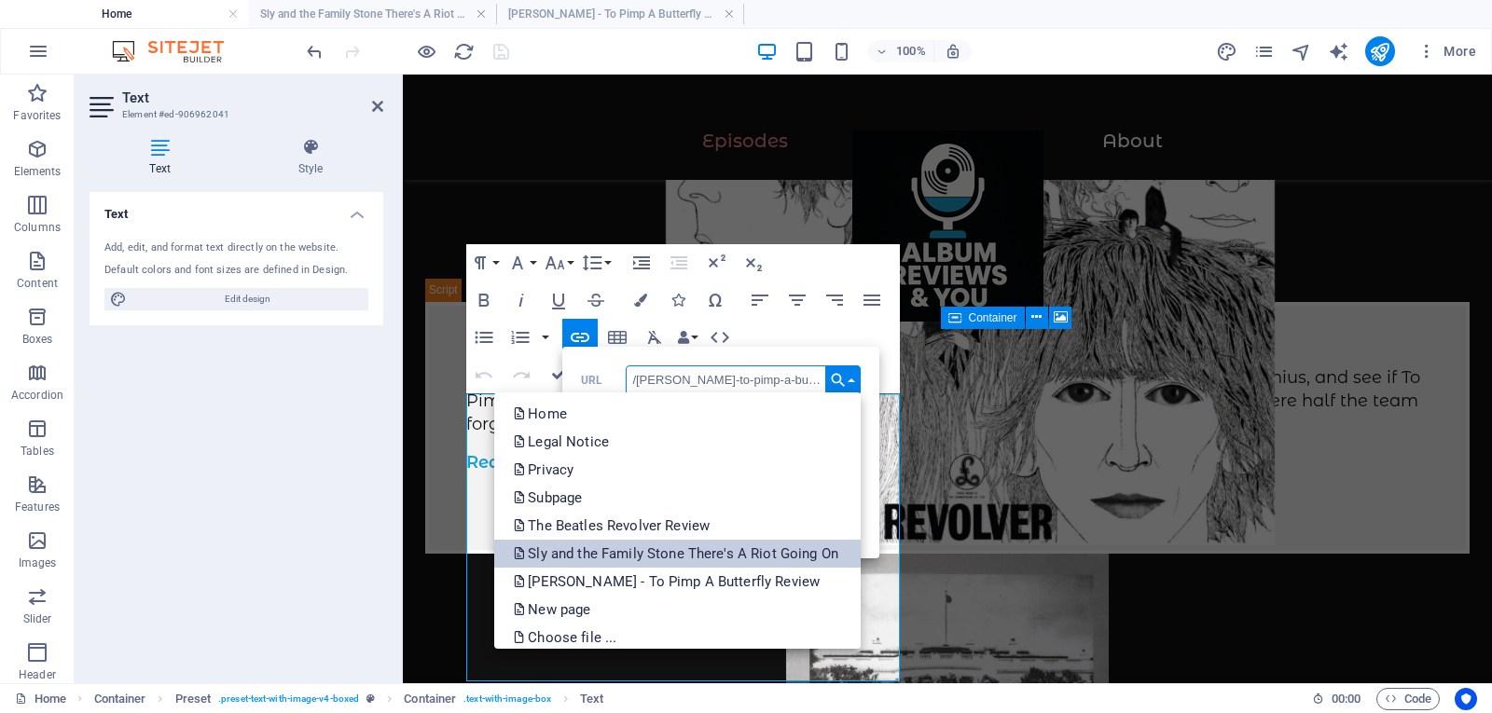
click at [673, 546] on p "Sly and the Family Stone There's A Riot Going On" at bounding box center [677, 554] width 329 height 28
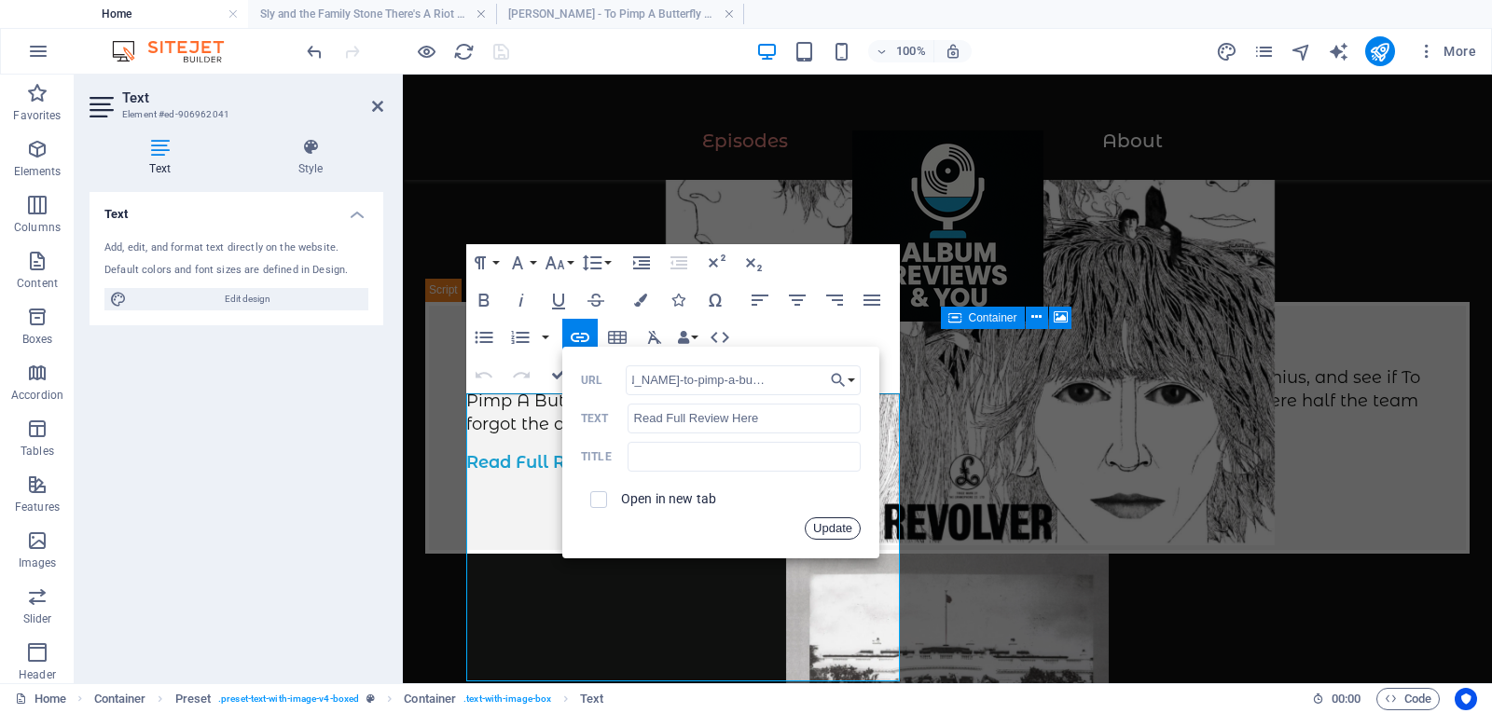
click at [841, 531] on button "Update" at bounding box center [833, 528] width 56 height 22
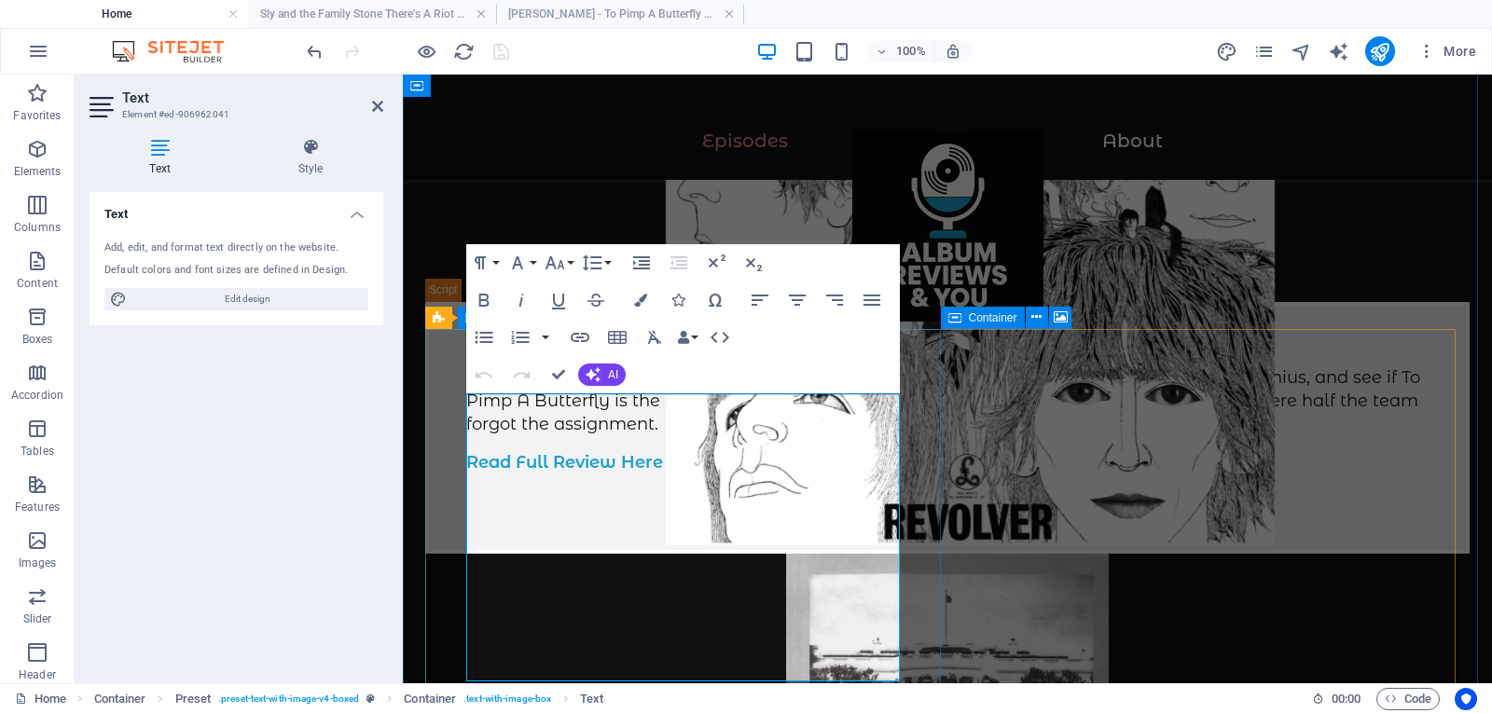
scroll to position [0, 0]
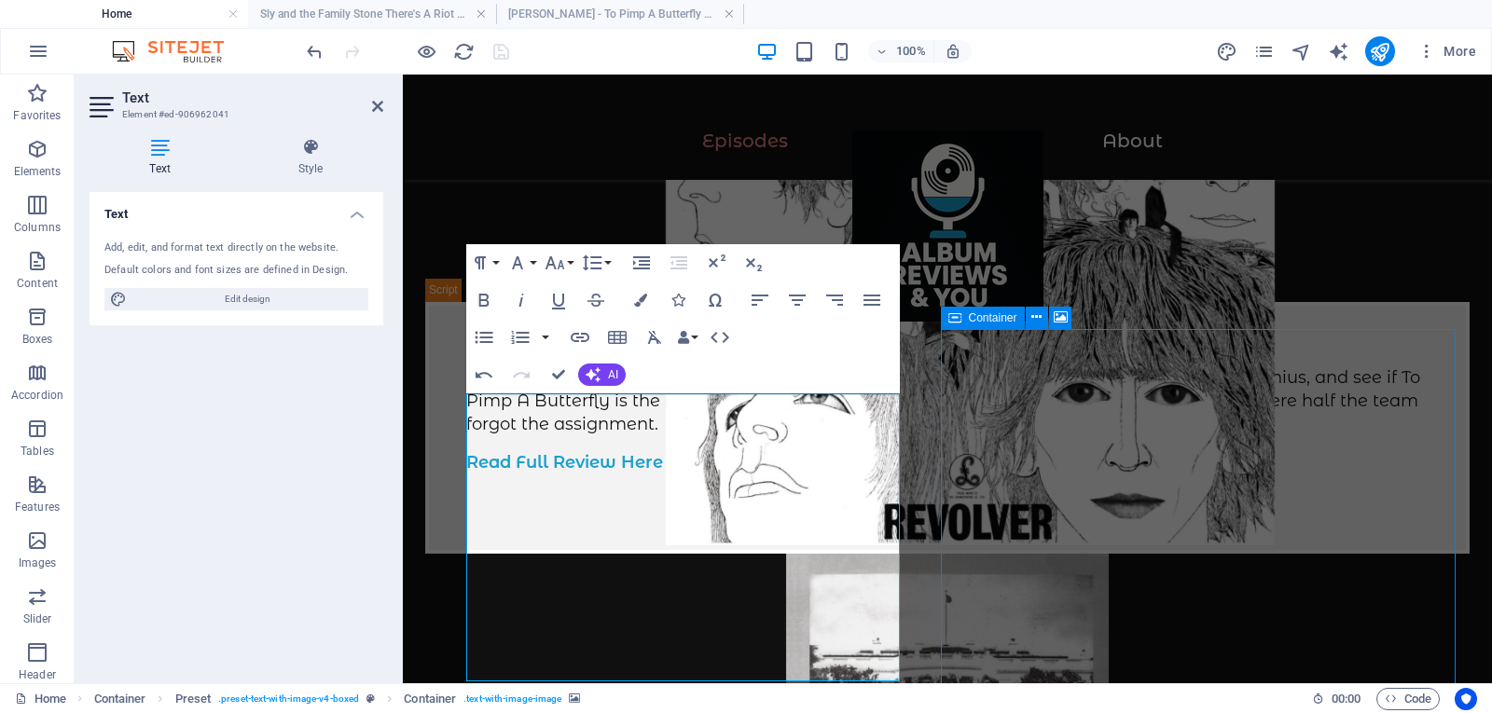
scroll to position [1046, 0]
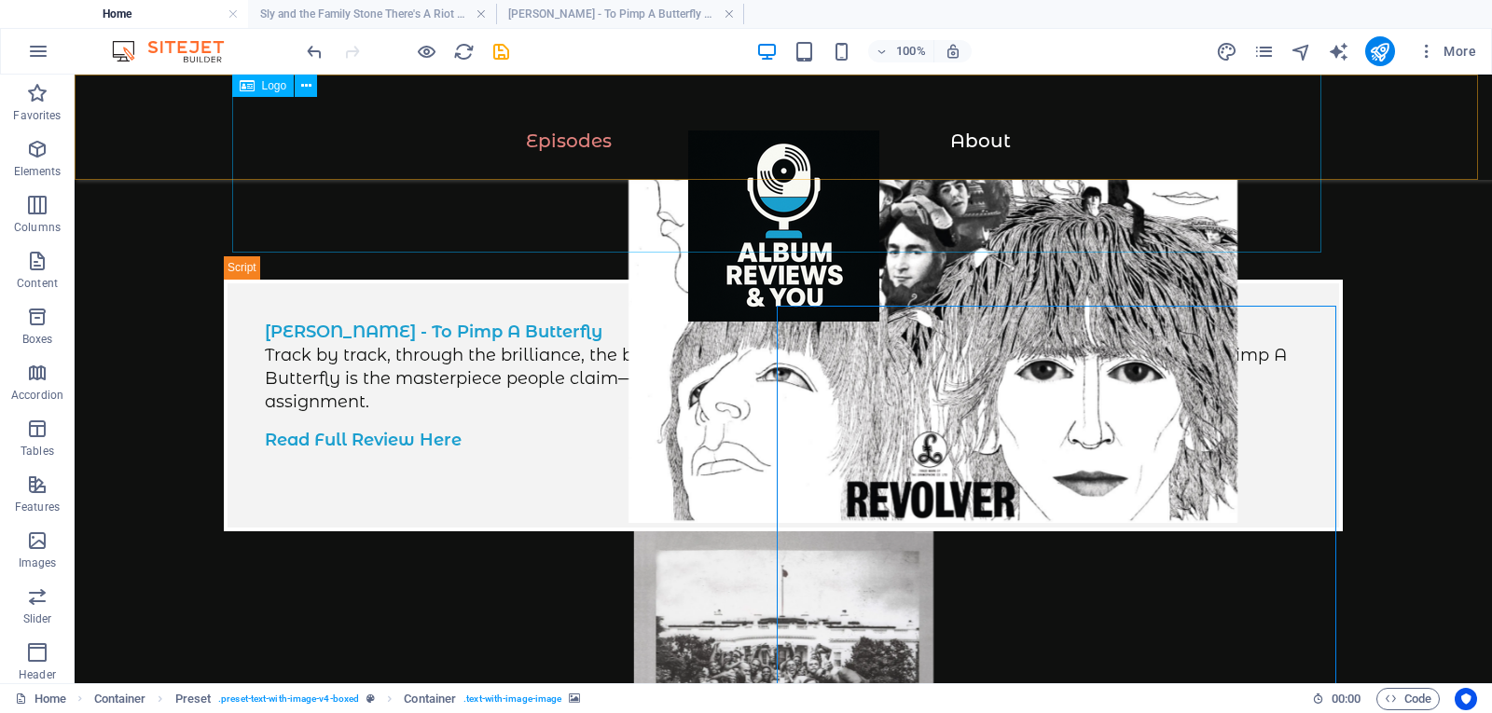
click at [329, 213] on div at bounding box center [783, 236] width 1342 height 210
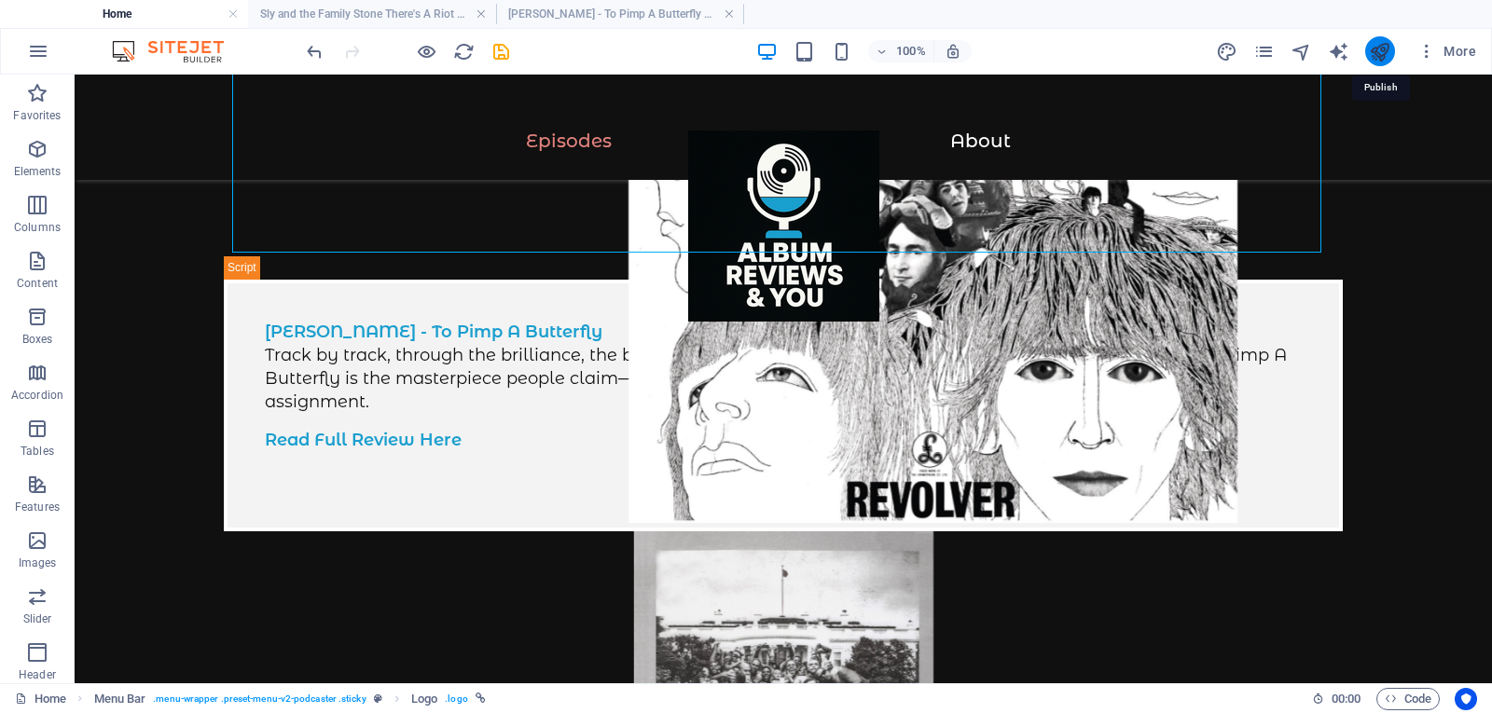
click at [1377, 56] on icon "publish" at bounding box center [1379, 51] width 21 height 21
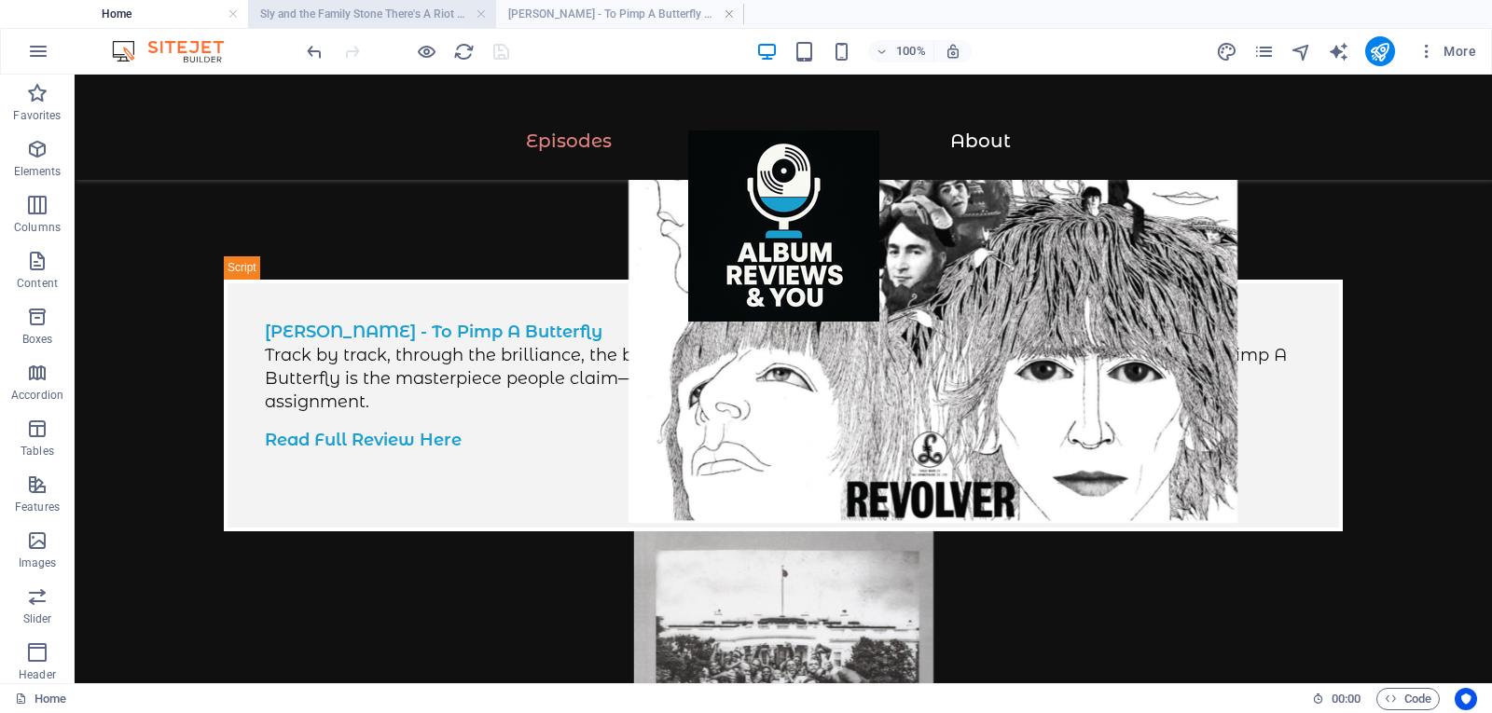
click at [416, 14] on h4 "Sly and the Family Stone There's A Riot Going On" at bounding box center [372, 14] width 248 height 21
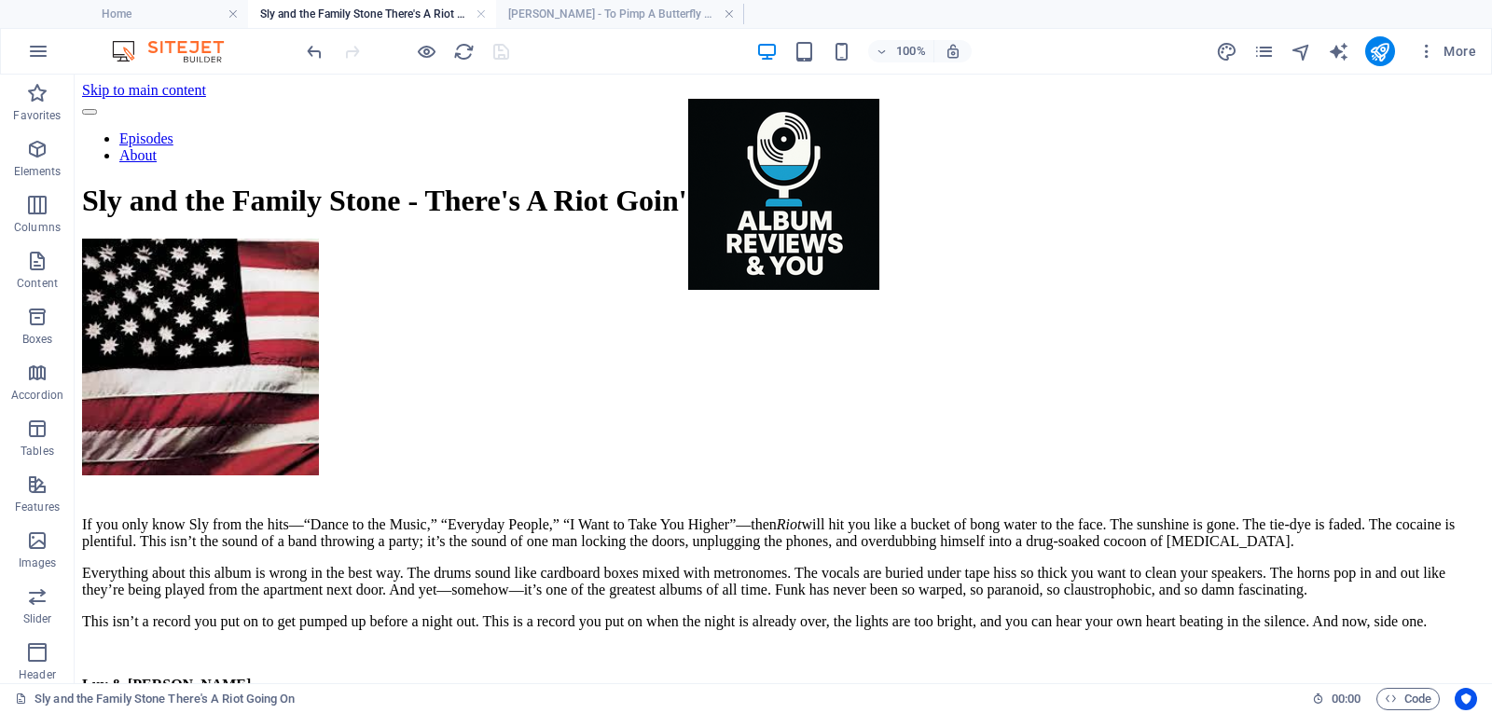
scroll to position [0, 0]
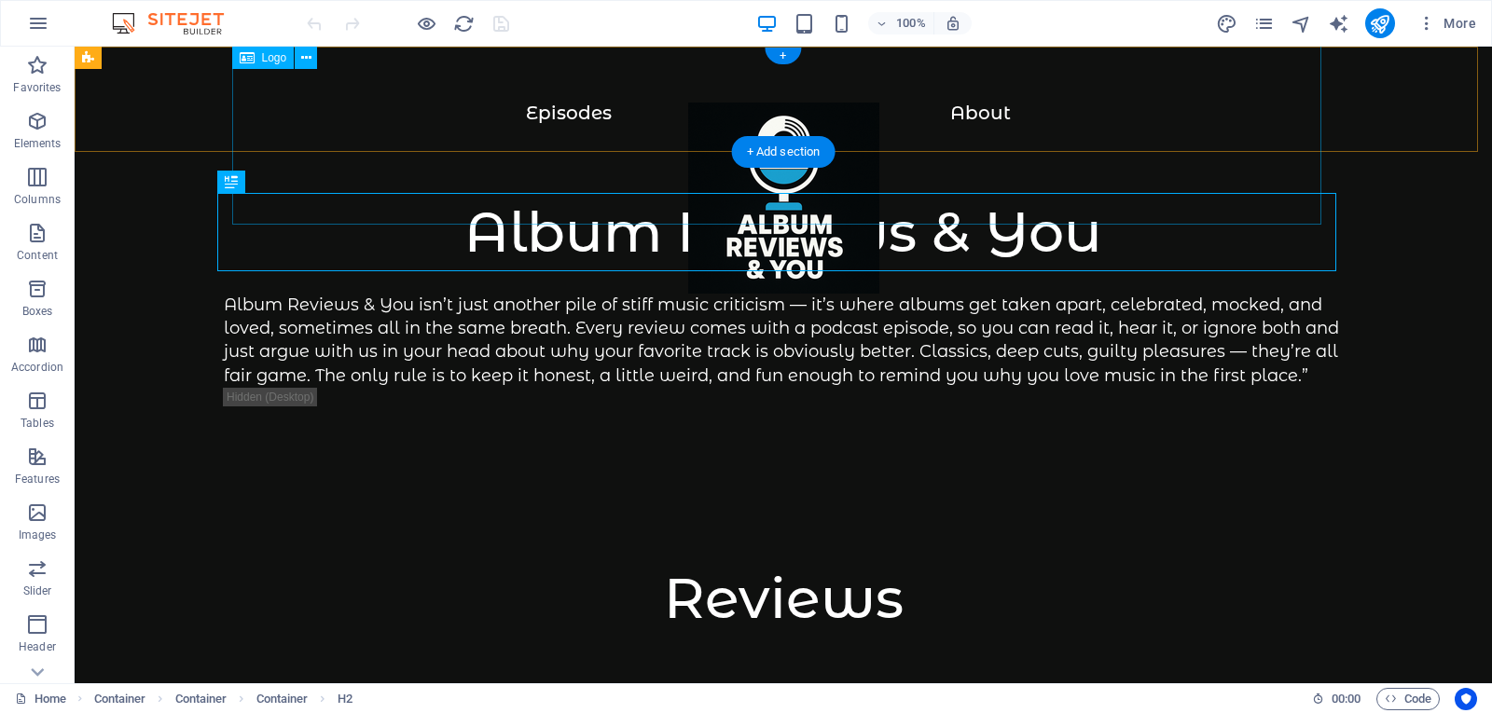
click at [961, 109] on div at bounding box center [783, 208] width 1342 height 210
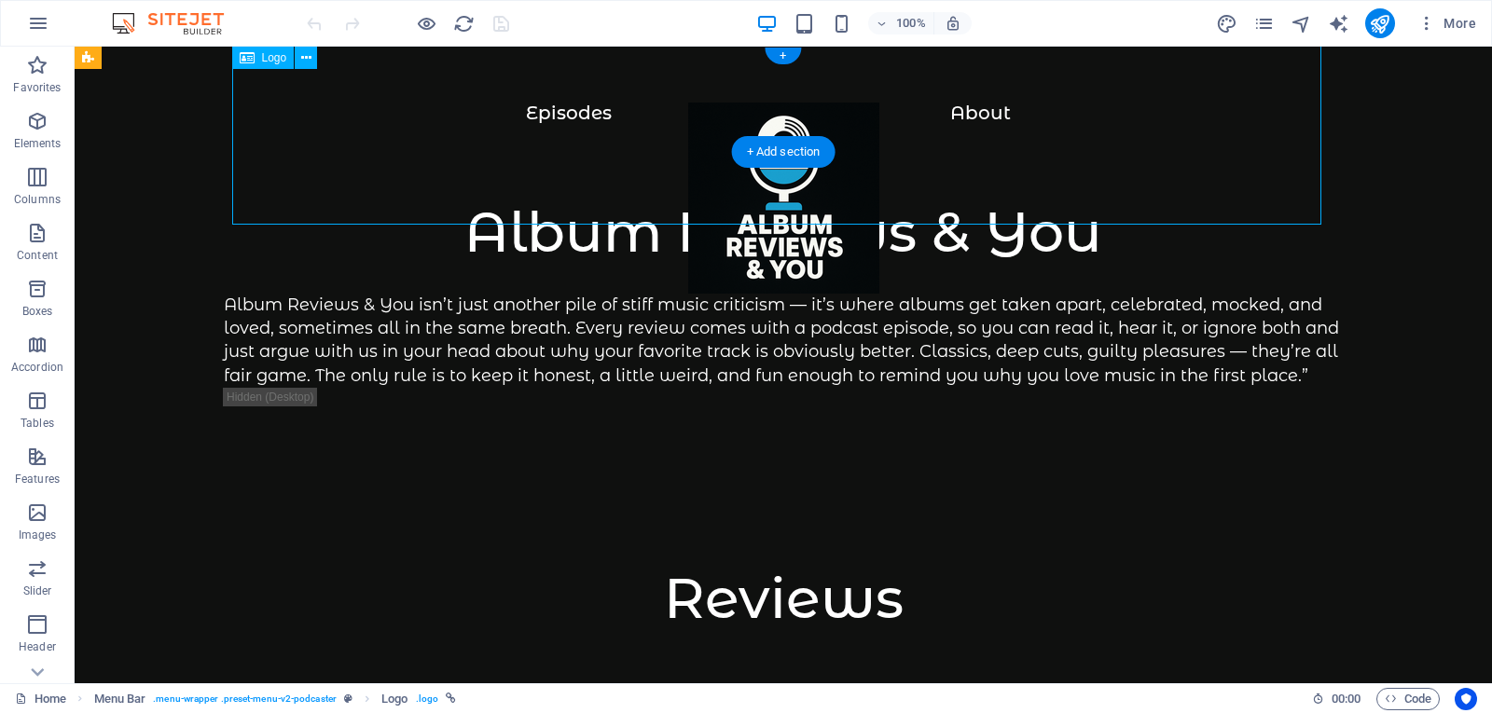
click at [970, 118] on div at bounding box center [783, 208] width 1342 height 210
